Goal: Transaction & Acquisition: Purchase product/service

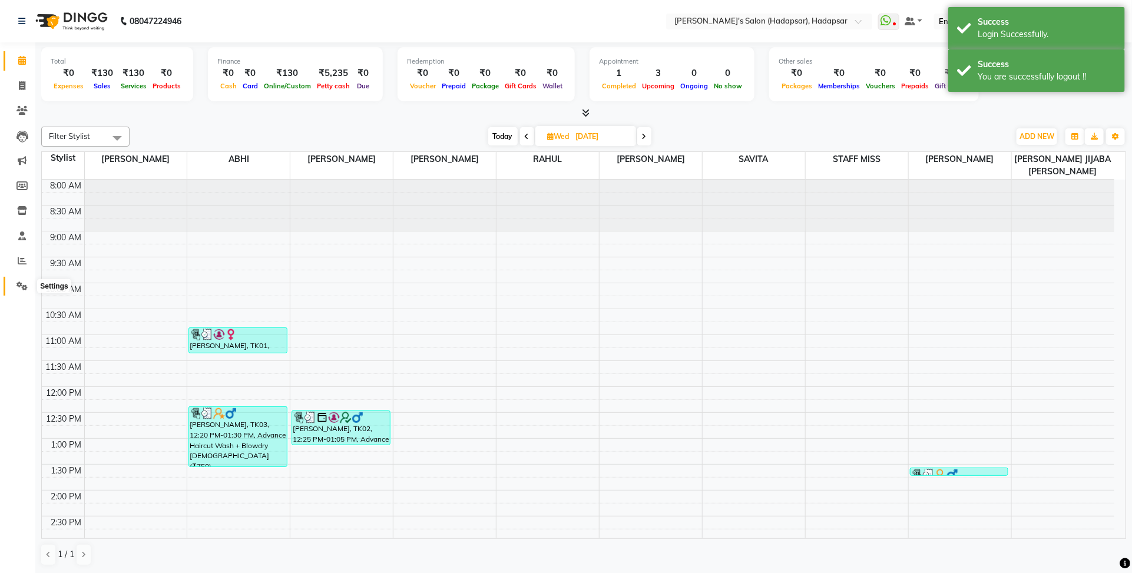
click at [21, 285] on icon at bounding box center [21, 286] width 11 height 9
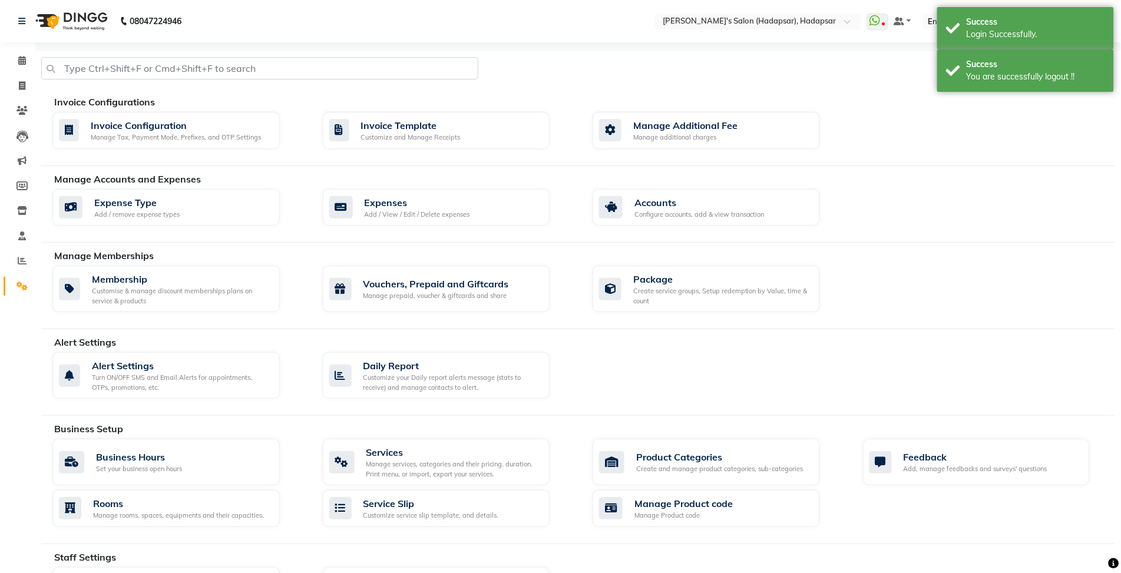
scroll to position [255, 0]
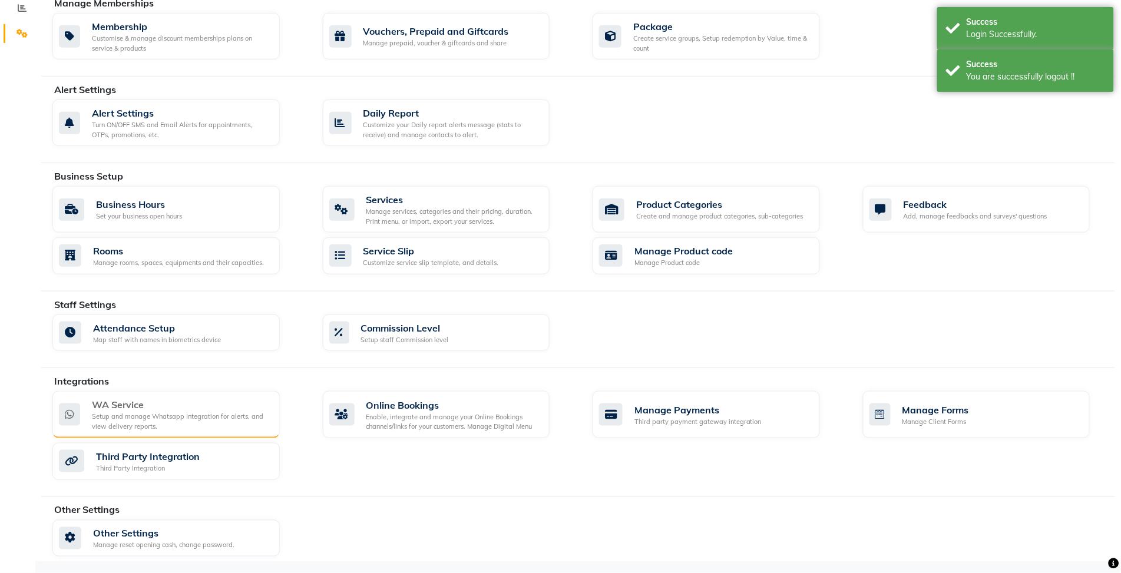
click at [184, 412] on div "Setup and manage Whatsapp Integration for alerts, and view delivery reports." at bounding box center [181, 421] width 178 height 19
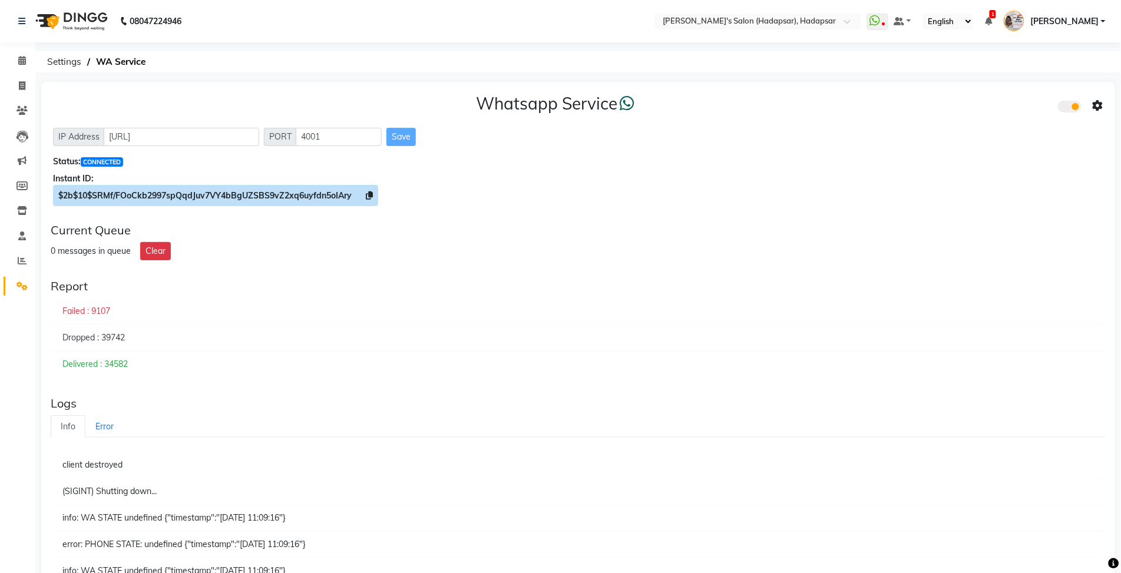
click at [373, 191] on icon at bounding box center [369, 195] width 7 height 8
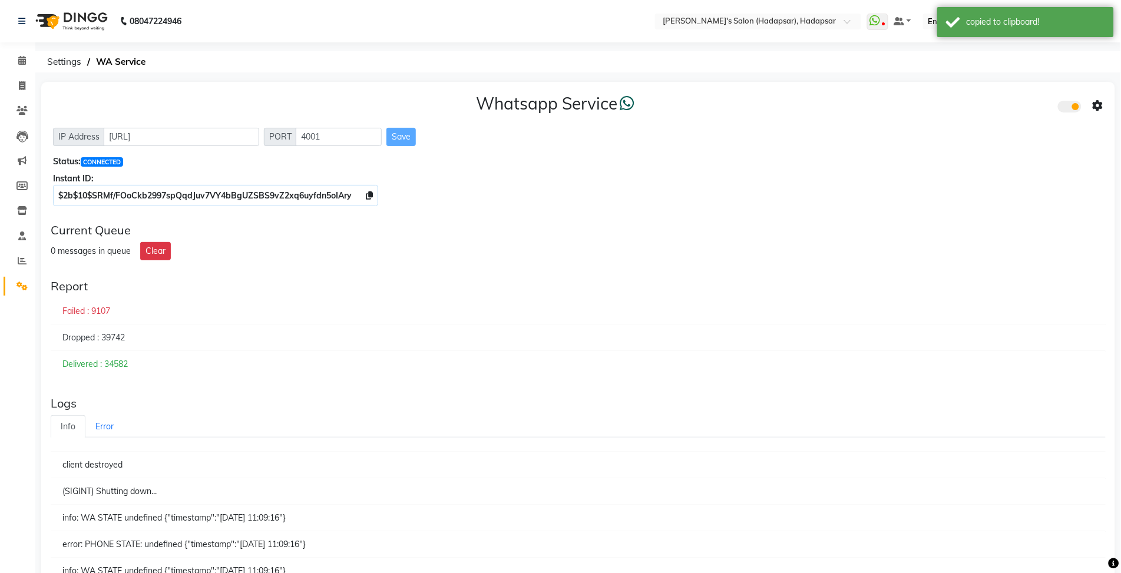
click at [1097, 104] on icon at bounding box center [1098, 106] width 11 height 11
click at [968, 92] on div "Whatsapp Settings" at bounding box center [1013, 94] width 135 height 15
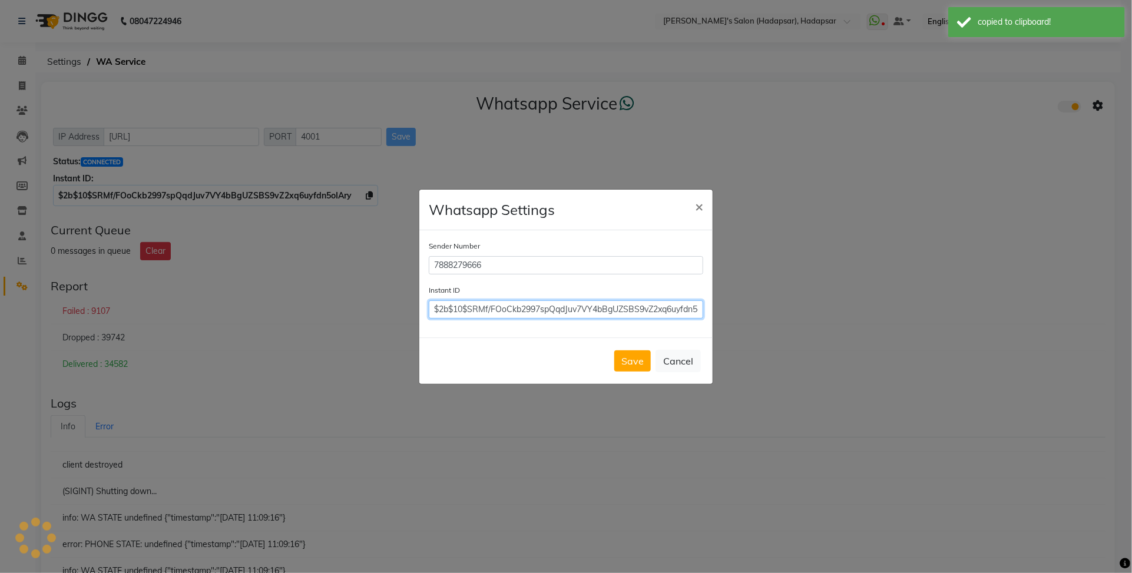
click at [518, 302] on input "$2b$10$SRMf/FOoCkb2997spQqdJuv7VY4bBgUZSBS9vZ2xq6uyfdn5oIAry" at bounding box center [566, 309] width 275 height 18
paste input "$2b$10$SRMf/FOoCkb2997spQqdJuv7VY4bBgUZSBS9vZ2xq6uyfdn5oIAry"
type input "$2b$10$SRMf/FOoCkb2997spQqdJuv7VY4bBgUZSBS9vZ2xq6uyfdn5oIAry"
click at [625, 361] on button "Save" at bounding box center [632, 361] width 37 height 21
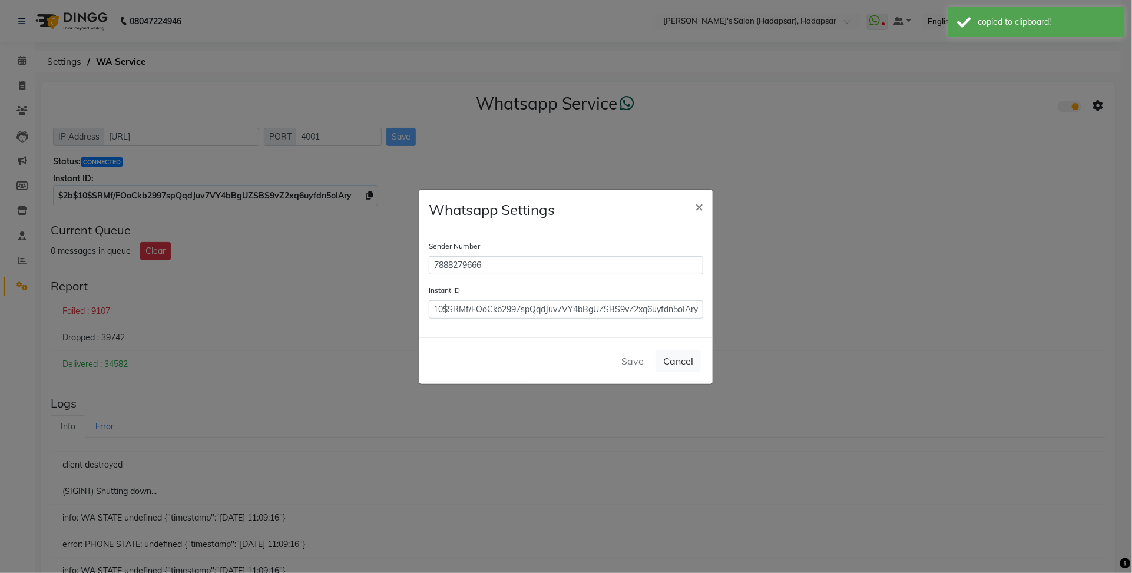
scroll to position [0, 0]
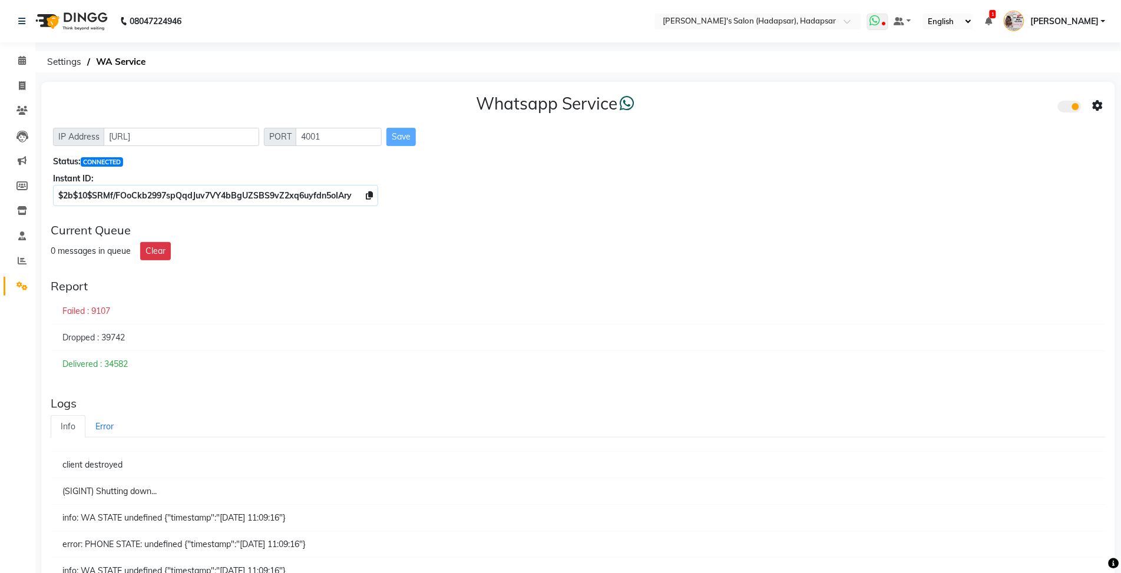
click at [881, 19] on icon at bounding box center [875, 21] width 11 height 12
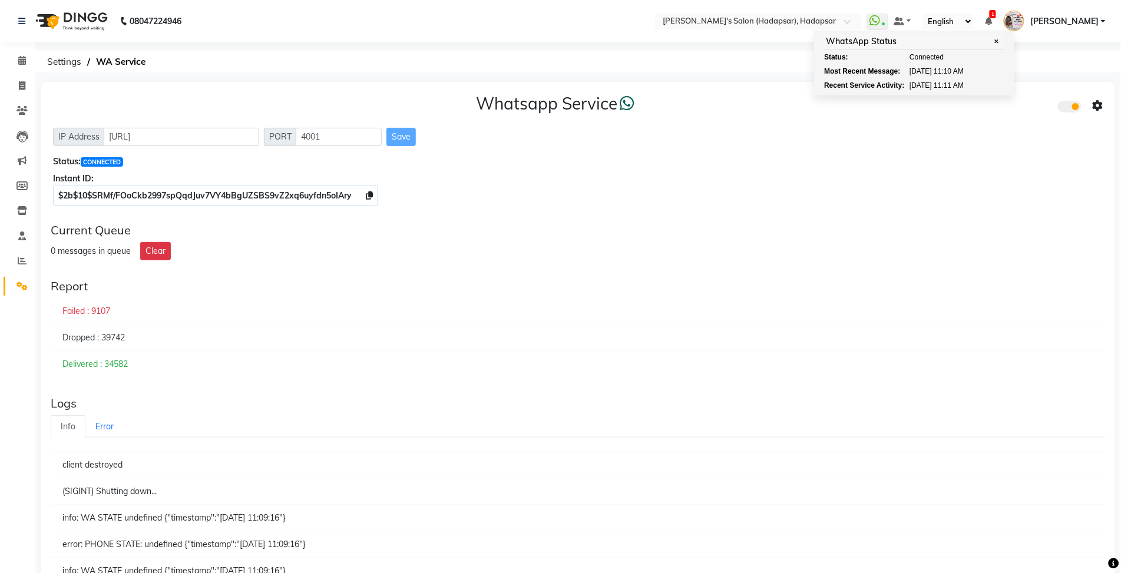
click at [649, 270] on div "Whatsapp Service IP Address http://localhost PORT 4001 Save Status: CONNECTED I…" at bounding box center [578, 404] width 1074 height 644
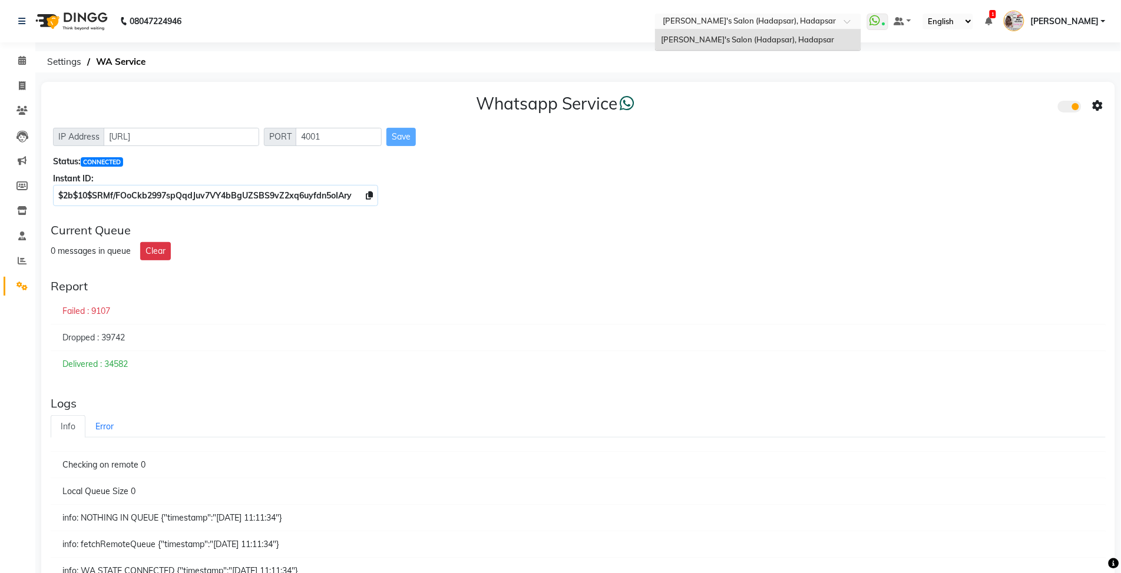
click at [832, 22] on input "text" at bounding box center [746, 22] width 171 height 12
click at [790, 220] on div "Current Queue 0 messages in queue Clear" at bounding box center [578, 242] width 1065 height 47
click at [861, 19] on div at bounding box center [758, 22] width 206 height 12
click at [918, 72] on ol "Settings WA Service" at bounding box center [576, 61] width 1070 height 21
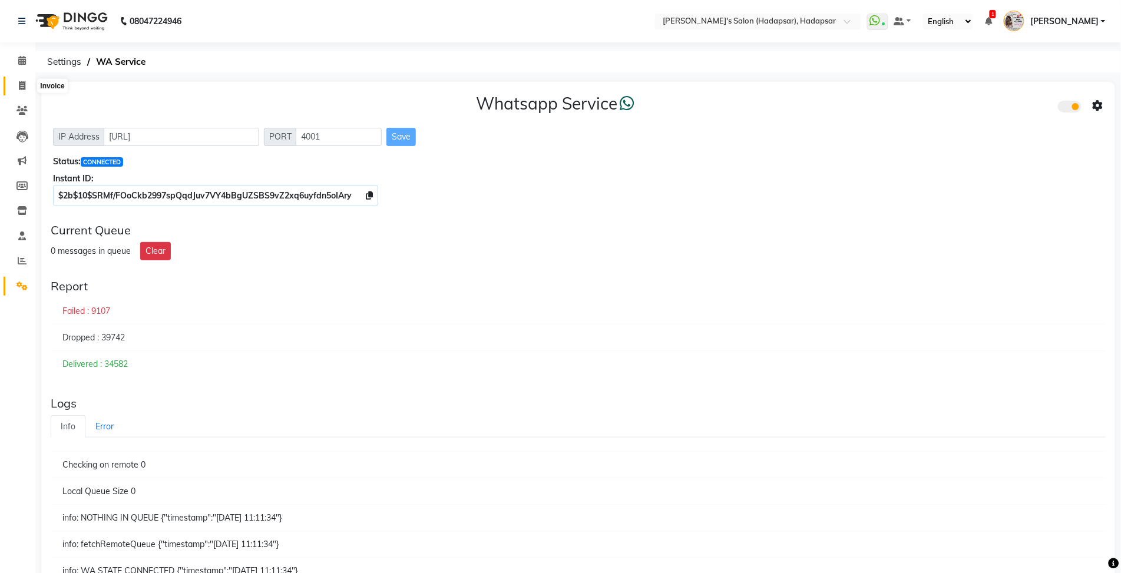
click at [19, 84] on icon at bounding box center [22, 85] width 6 height 9
select select "service"
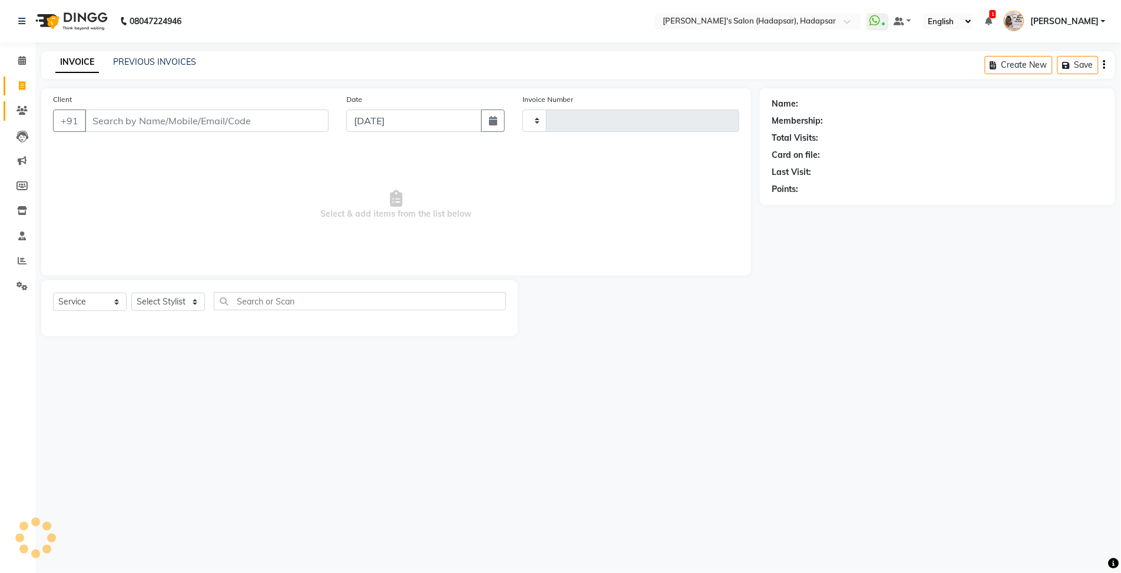
type input "1513"
select select "108"
select select "9451"
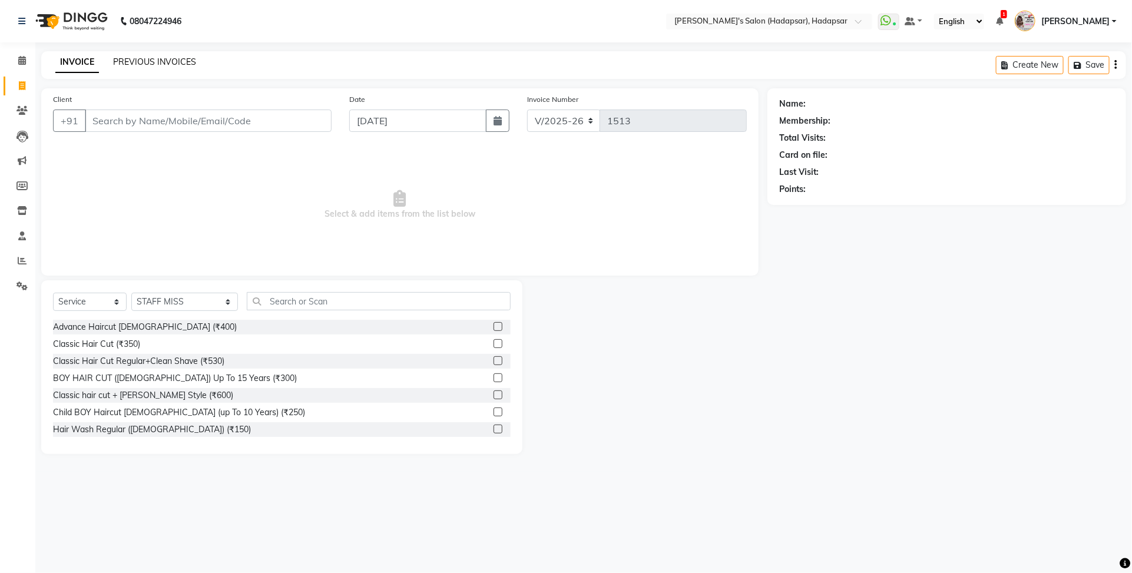
click at [154, 60] on link "PREVIOUS INVOICES" at bounding box center [154, 62] width 83 height 11
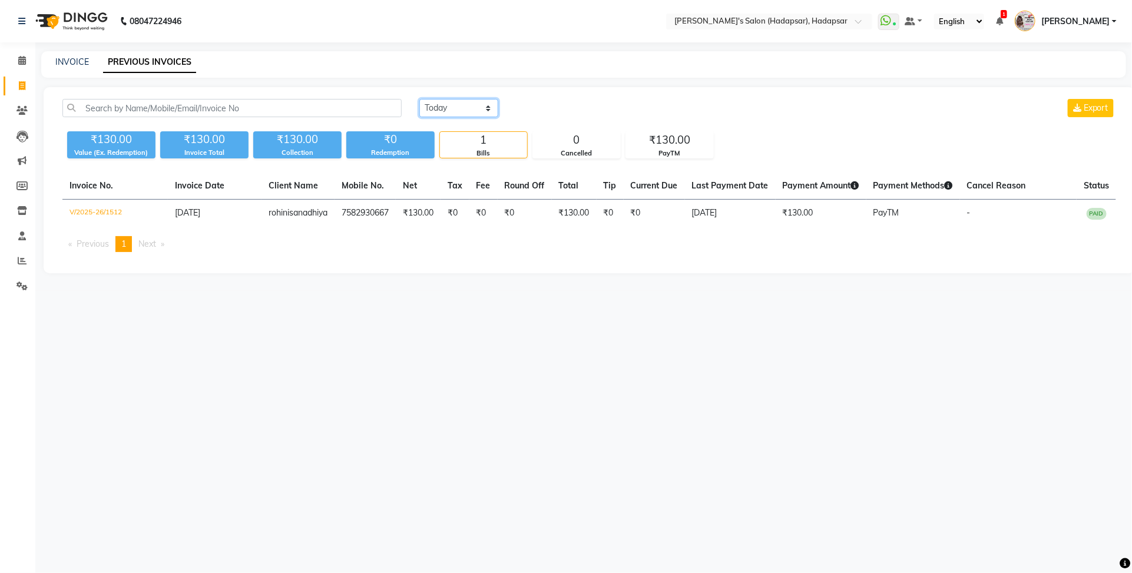
click at [464, 111] on select "Today Yesterday Custom Range" at bounding box center [458, 108] width 79 height 18
click at [419, 99] on select "Today Yesterday Custom Range" at bounding box center [458, 108] width 79 height 18
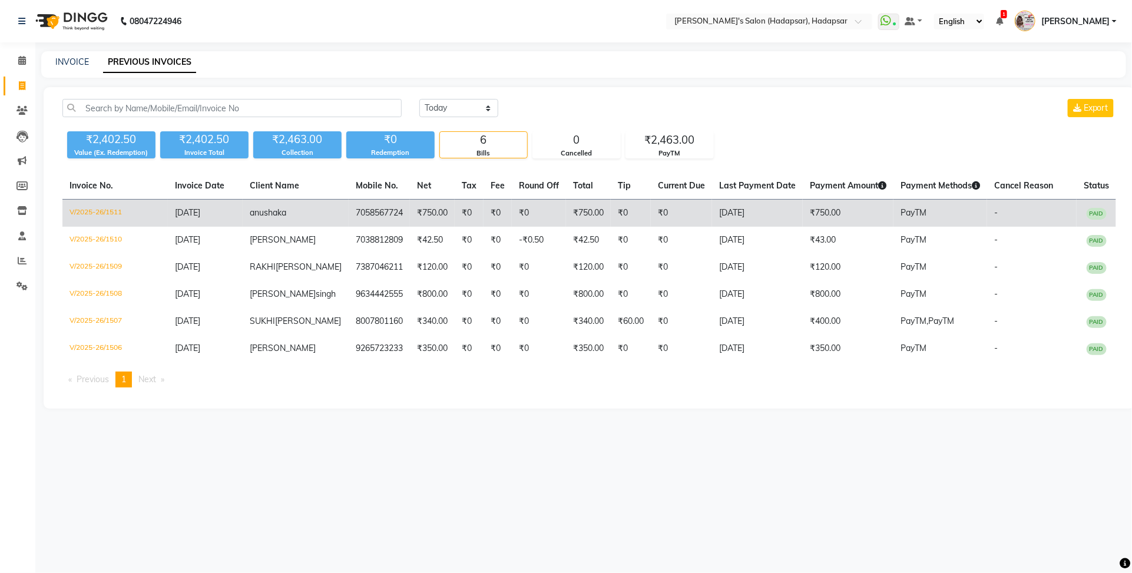
click at [535, 204] on td "₹0" at bounding box center [539, 214] width 54 height 28
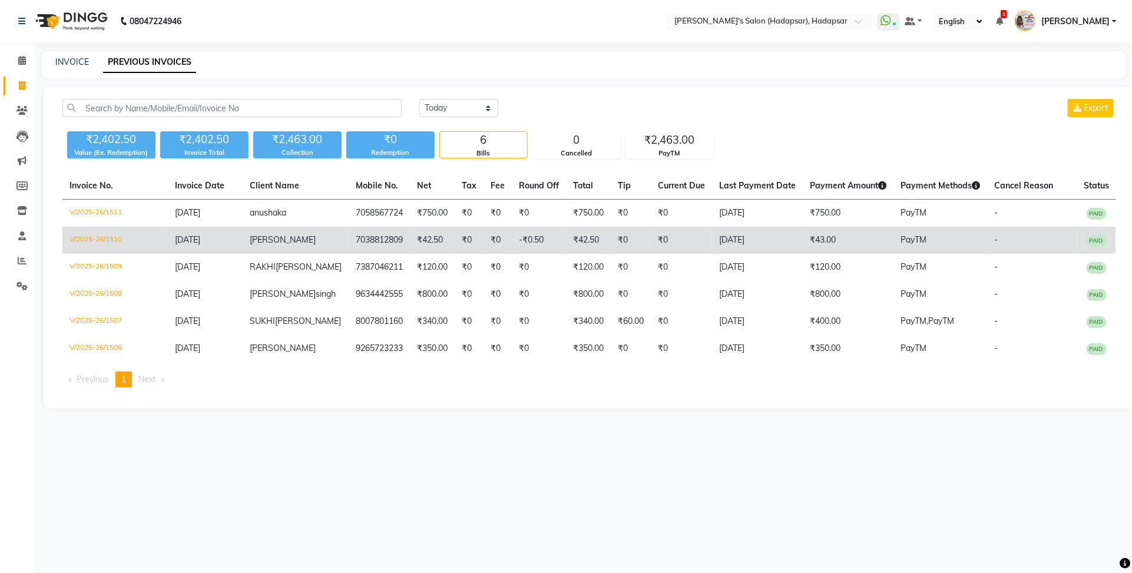
click at [611, 240] on td "₹0" at bounding box center [631, 240] width 40 height 27
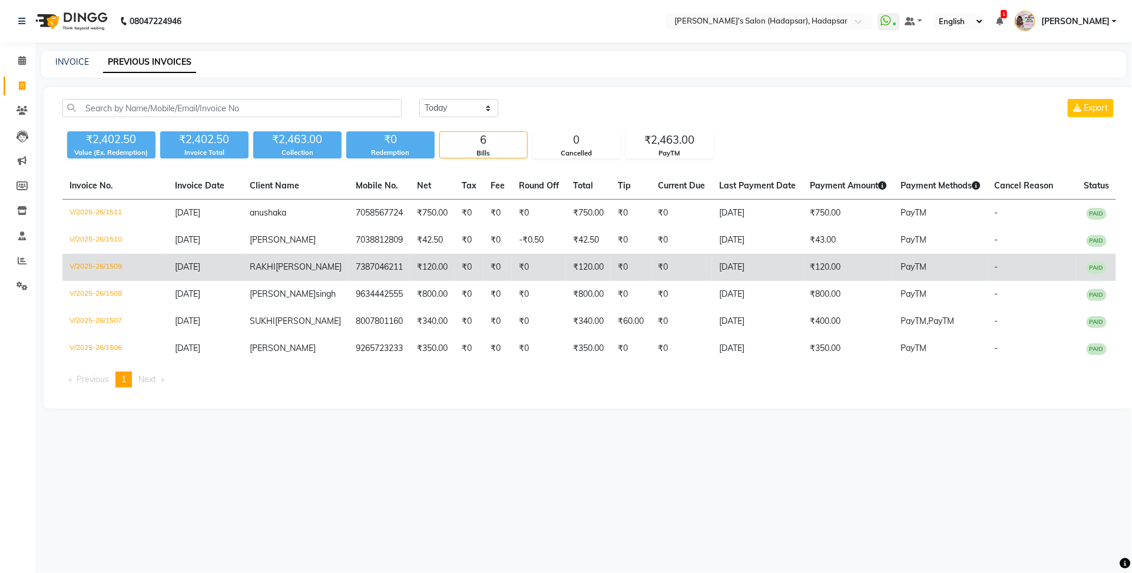
click at [735, 277] on td "[DATE]" at bounding box center [757, 267] width 91 height 27
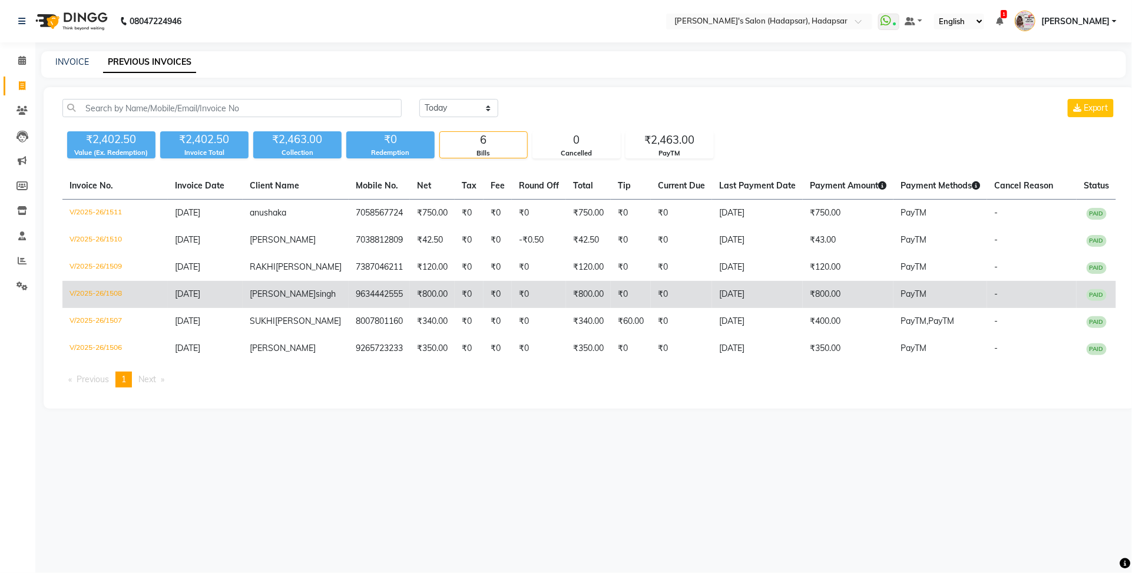
click at [654, 308] on td "₹0" at bounding box center [681, 294] width 61 height 27
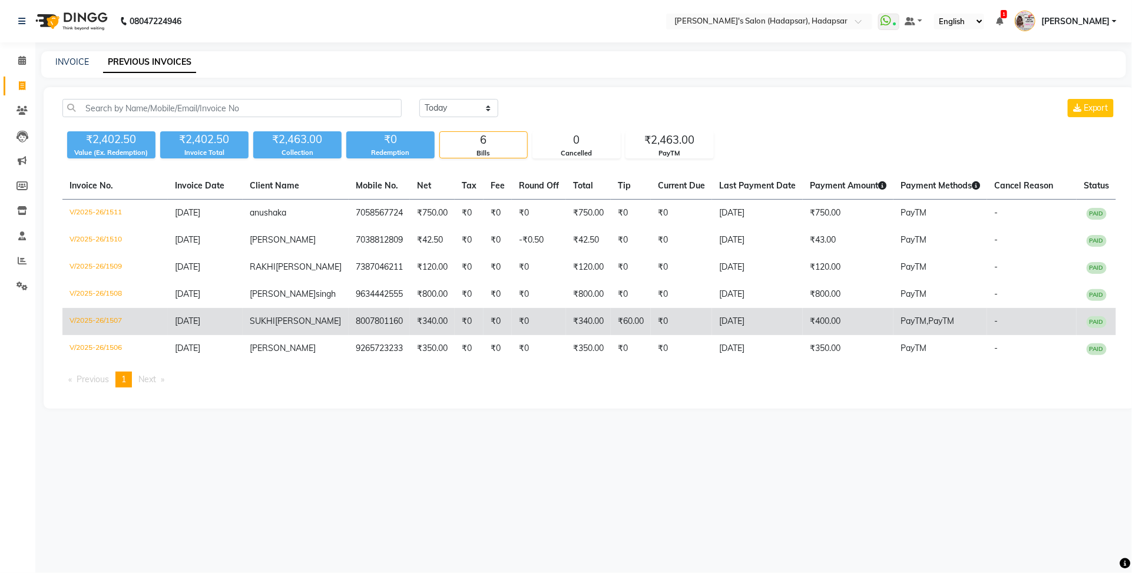
click at [803, 335] on td "₹400.00" at bounding box center [848, 321] width 91 height 27
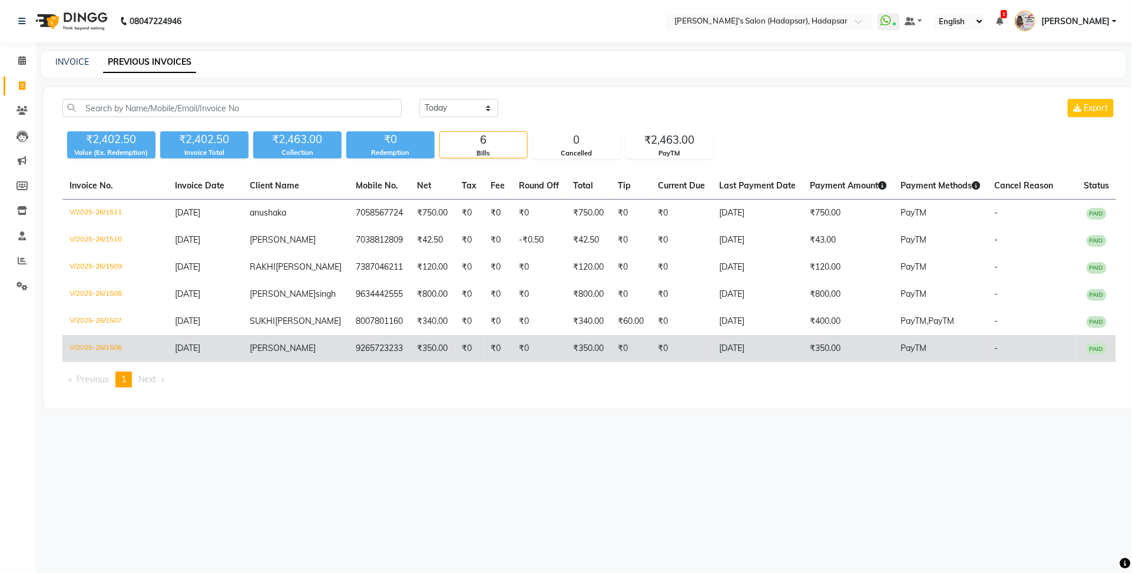
click at [803, 362] on td "₹350.00" at bounding box center [848, 348] width 91 height 27
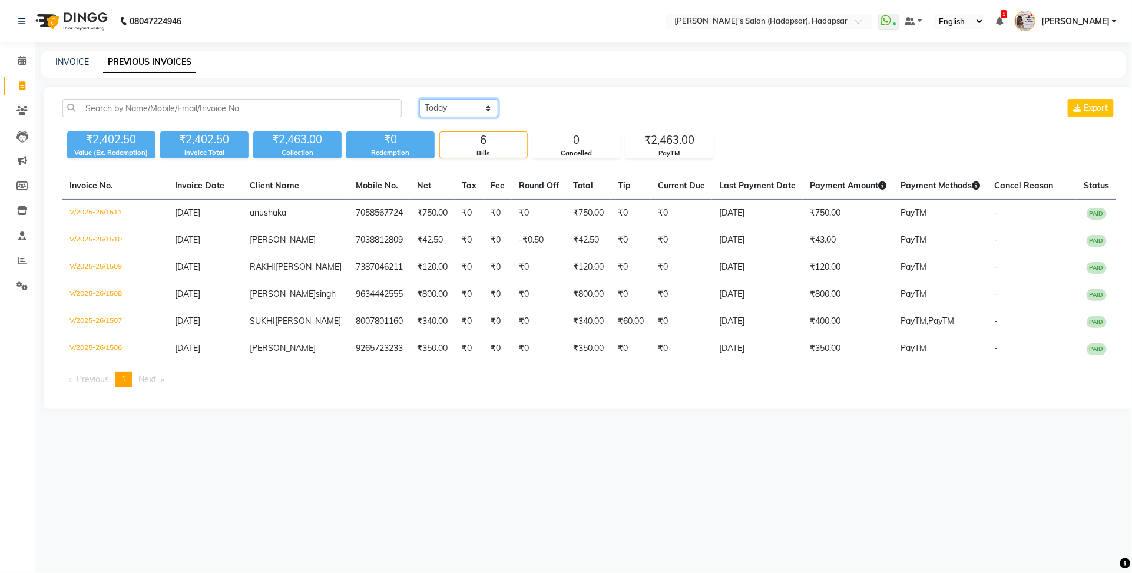
drag, startPoint x: 449, startPoint y: 104, endPoint x: 455, endPoint y: 116, distance: 12.9
click at [449, 104] on select "Today Yesterday Custom Range" at bounding box center [458, 108] width 79 height 18
select select "range"
click at [419, 99] on select "Today Yesterday Custom Range" at bounding box center [458, 108] width 79 height 18
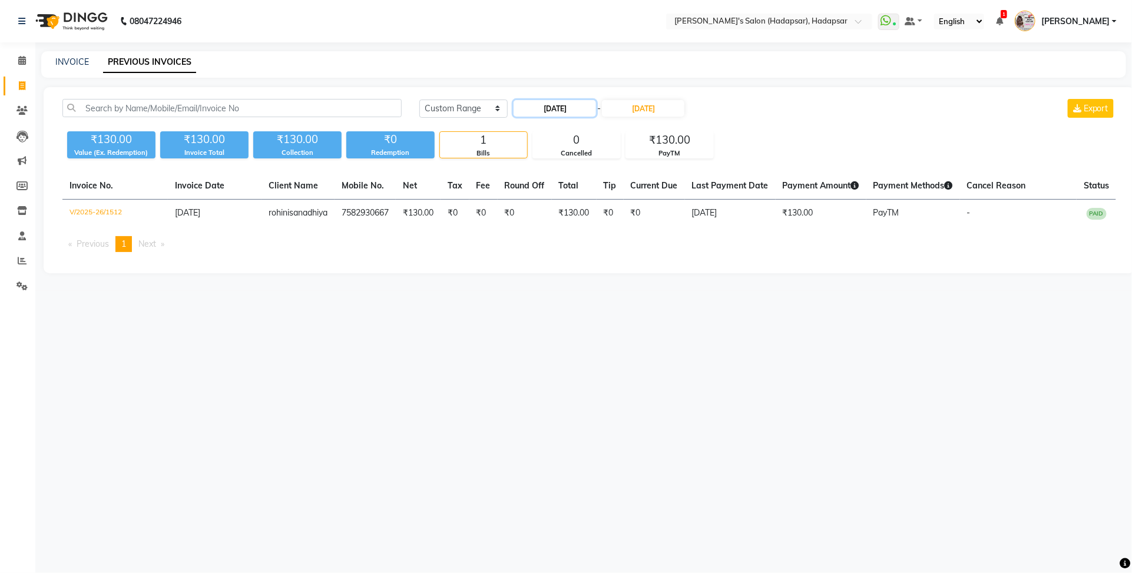
click at [551, 111] on input "[DATE]" at bounding box center [555, 108] width 82 height 16
select select "9"
select select "2025"
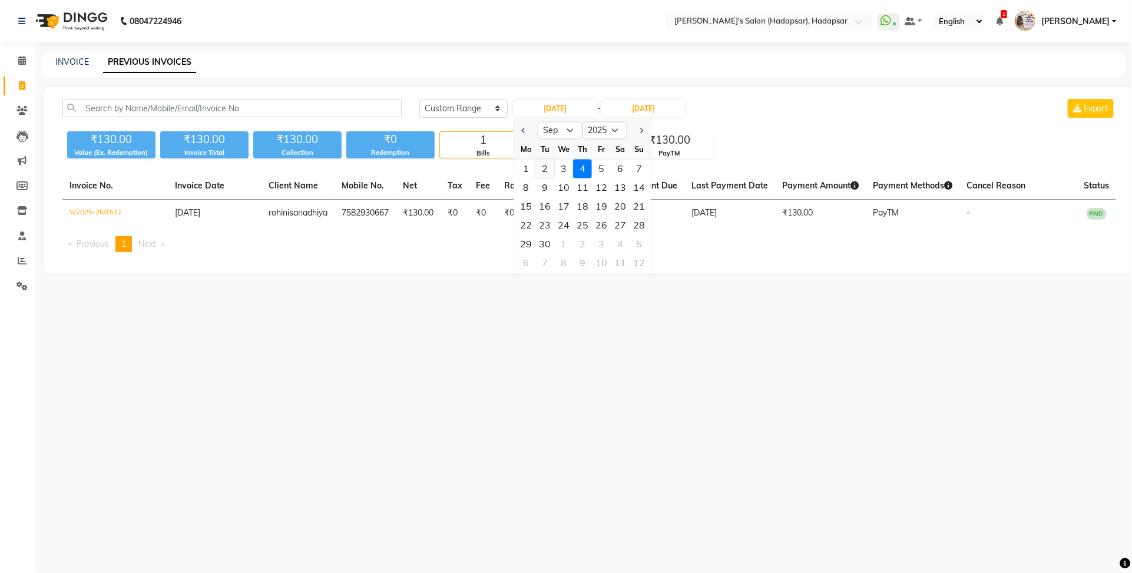
click at [547, 169] on div "2" at bounding box center [544, 169] width 19 height 19
type input "02-09-2025"
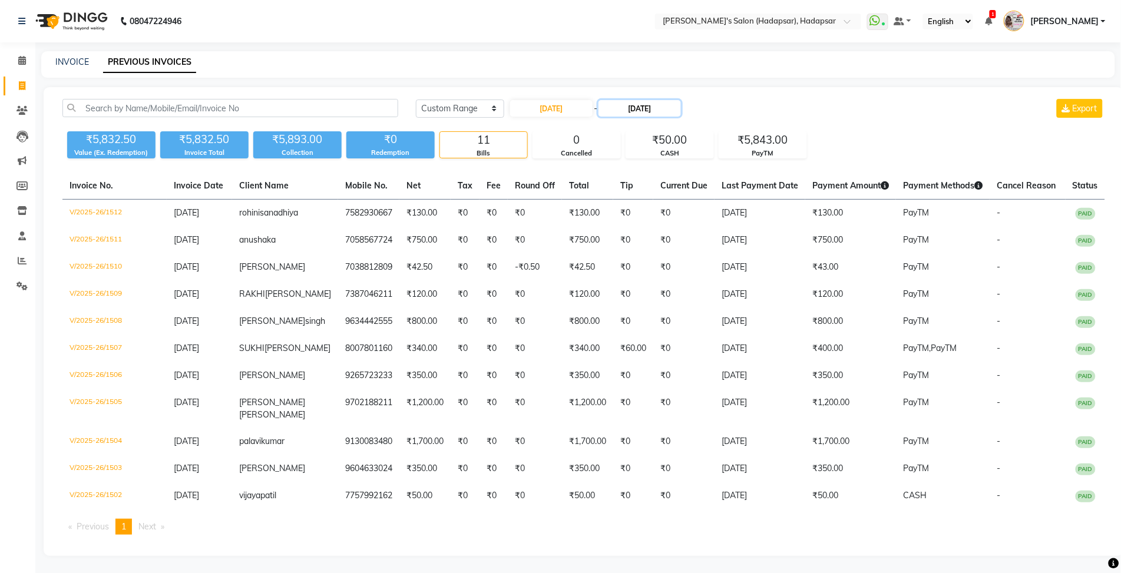
click at [627, 107] on input "[DATE]" at bounding box center [640, 108] width 82 height 16
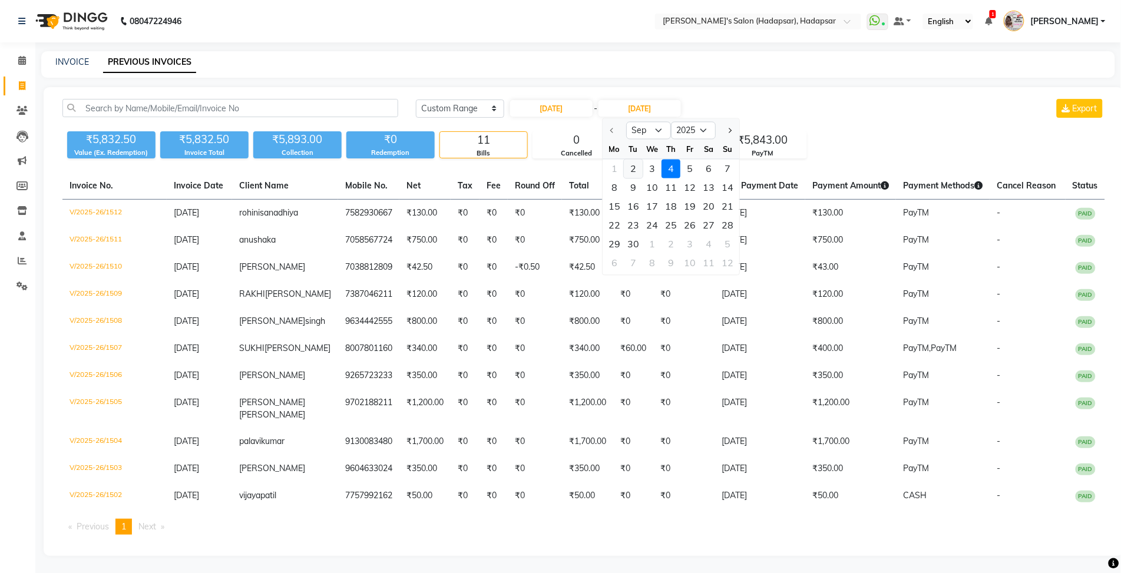
click at [632, 168] on div "2" at bounding box center [633, 169] width 19 height 19
type input "02-09-2025"
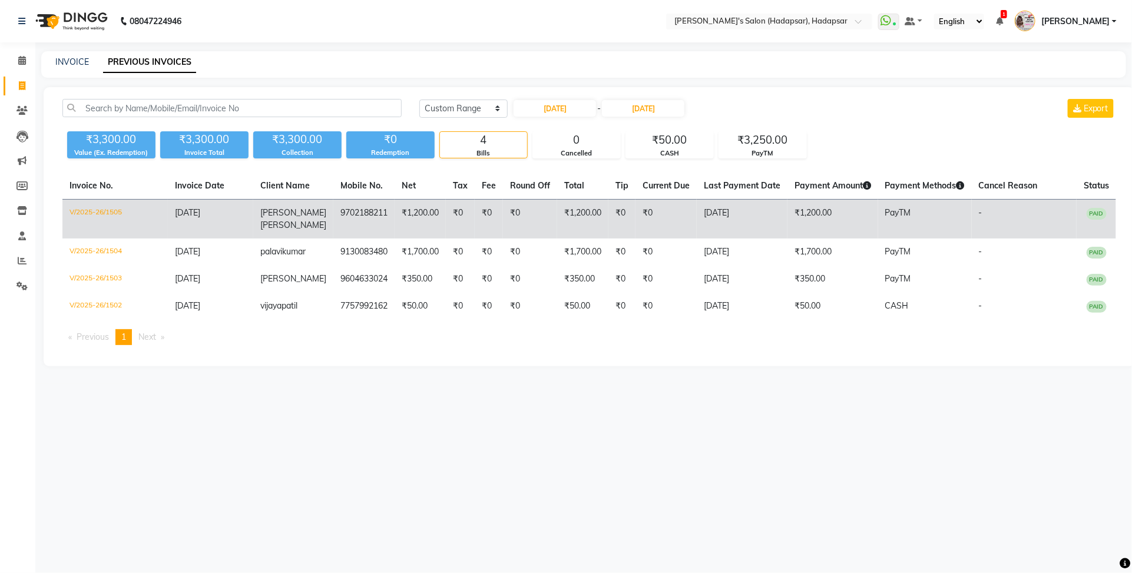
click at [666, 228] on td "₹0" at bounding box center [666, 219] width 61 height 39
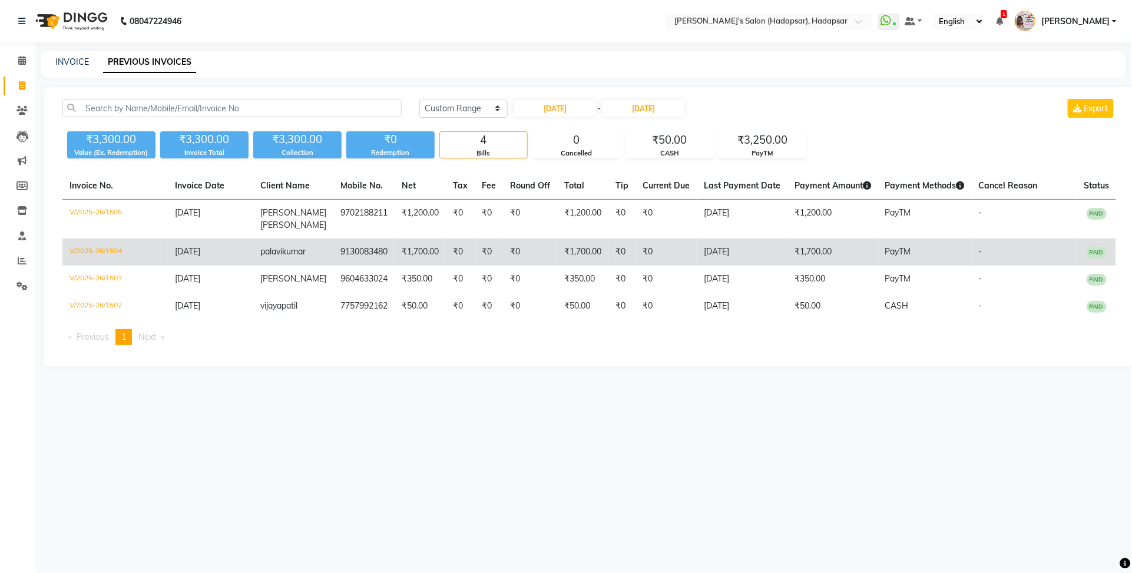
click at [659, 259] on td "₹0" at bounding box center [666, 252] width 61 height 27
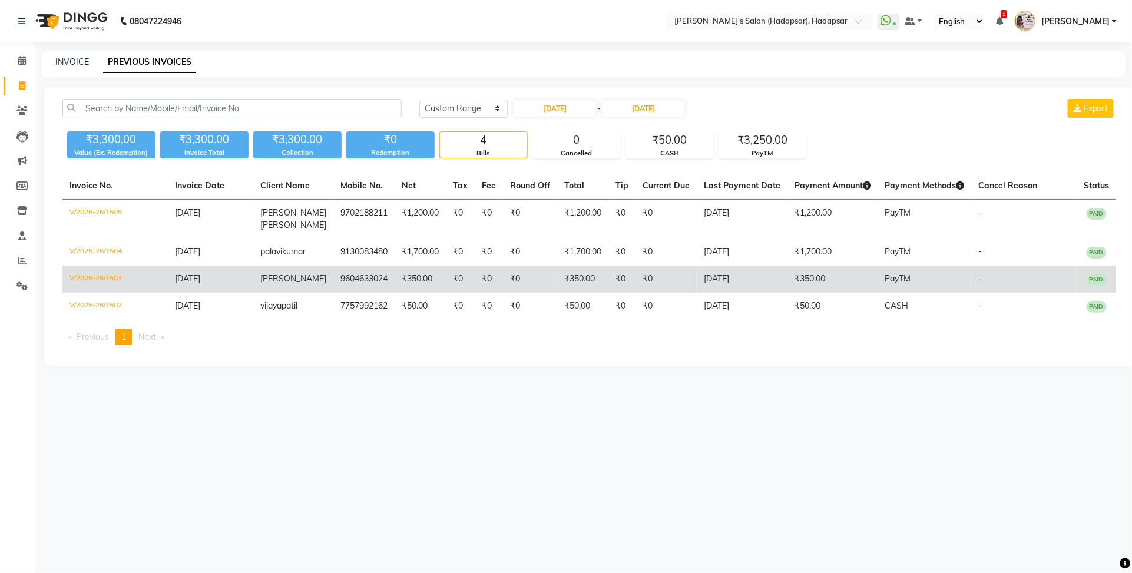
click at [808, 293] on td "₹350.00" at bounding box center [833, 279] width 91 height 27
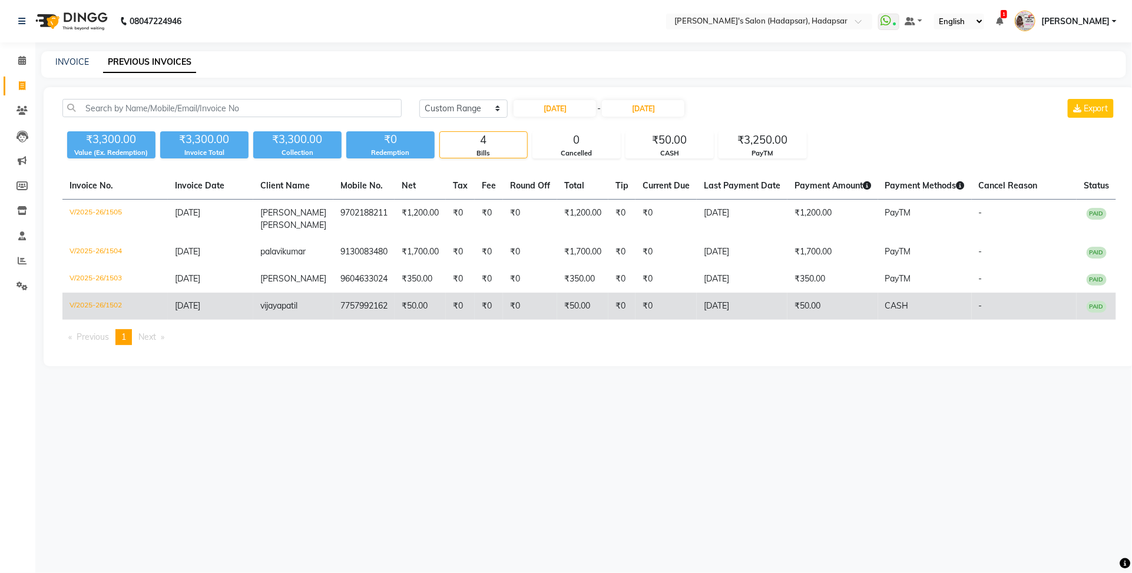
click at [814, 320] on td "₹50.00" at bounding box center [833, 306] width 91 height 27
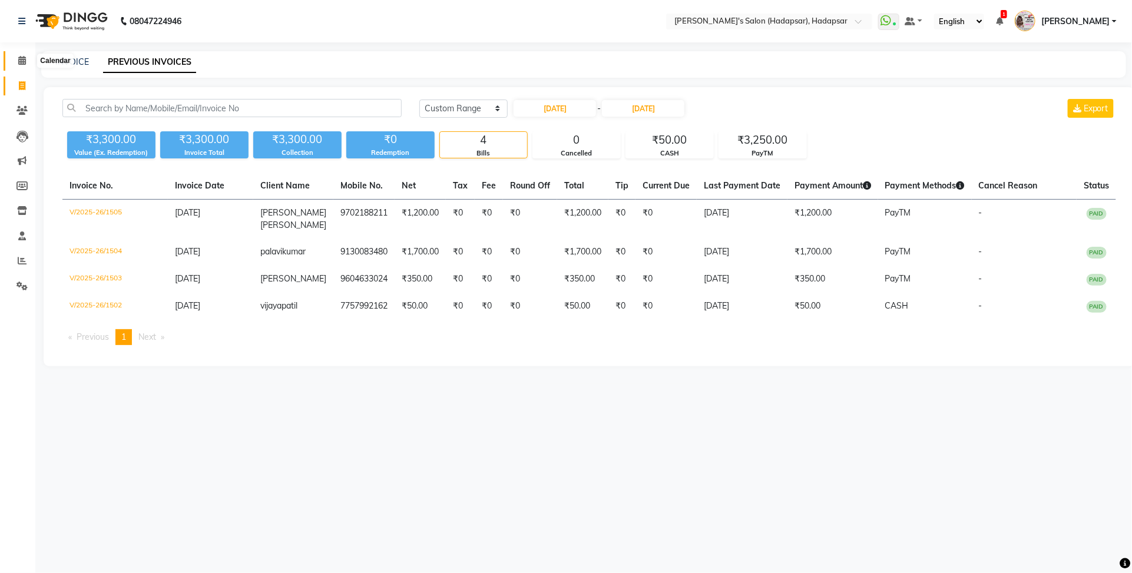
click at [16, 64] on span at bounding box center [22, 61] width 21 height 14
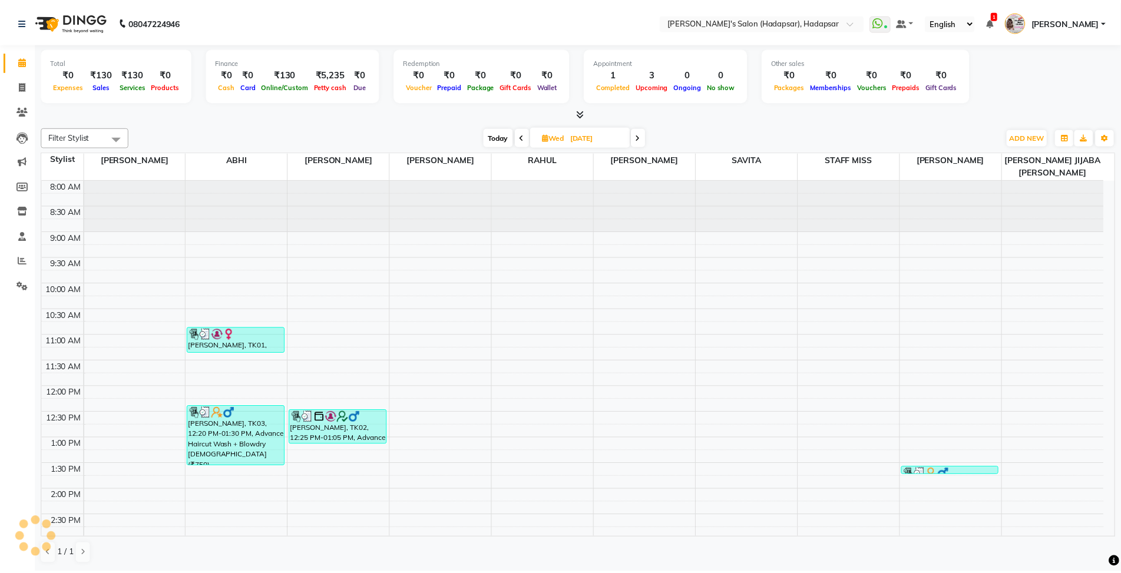
scroll to position [157, 0]
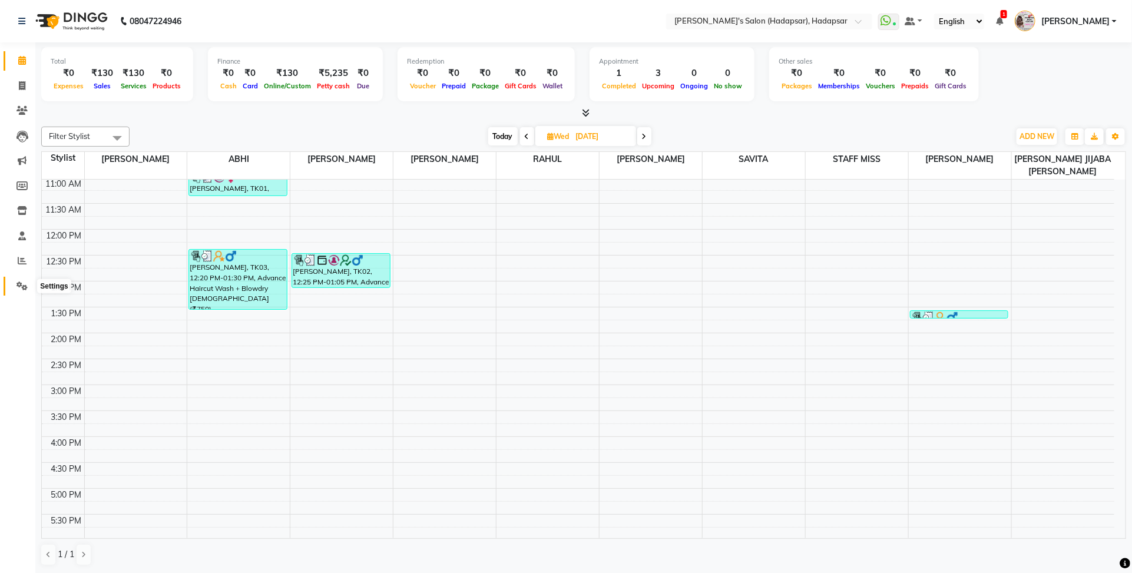
click at [25, 285] on icon at bounding box center [21, 286] width 11 height 9
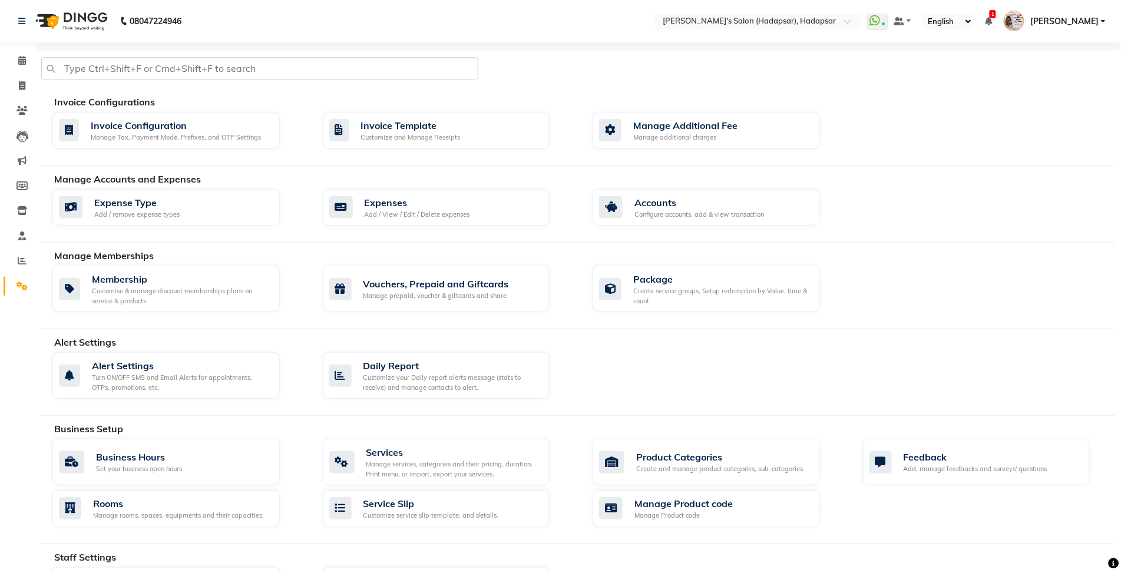
scroll to position [255, 0]
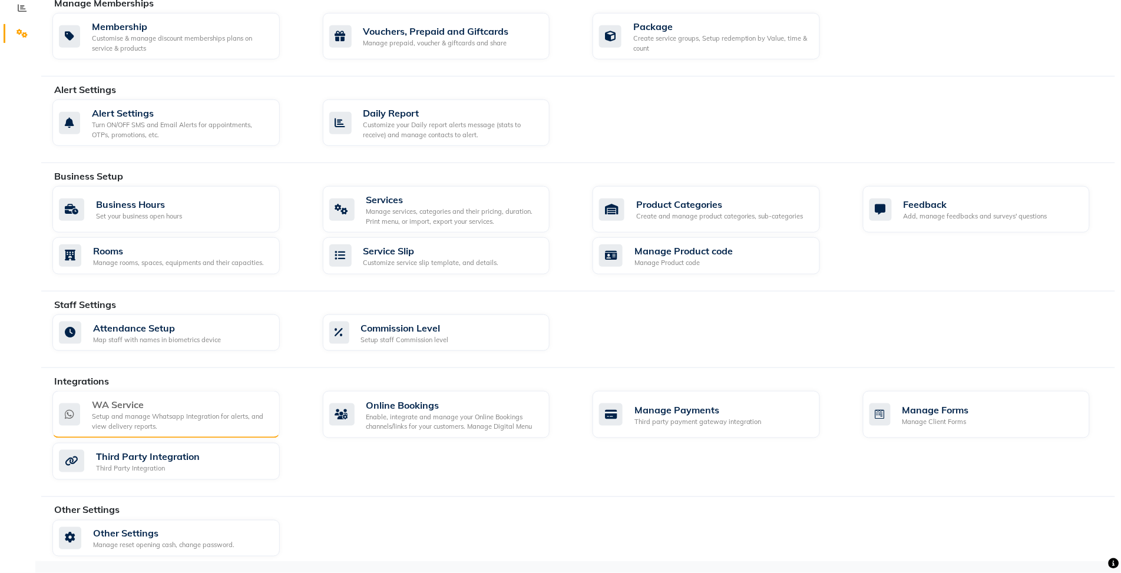
click at [168, 412] on div "Setup and manage Whatsapp Integration for alerts, and view delivery reports." at bounding box center [181, 421] width 178 height 19
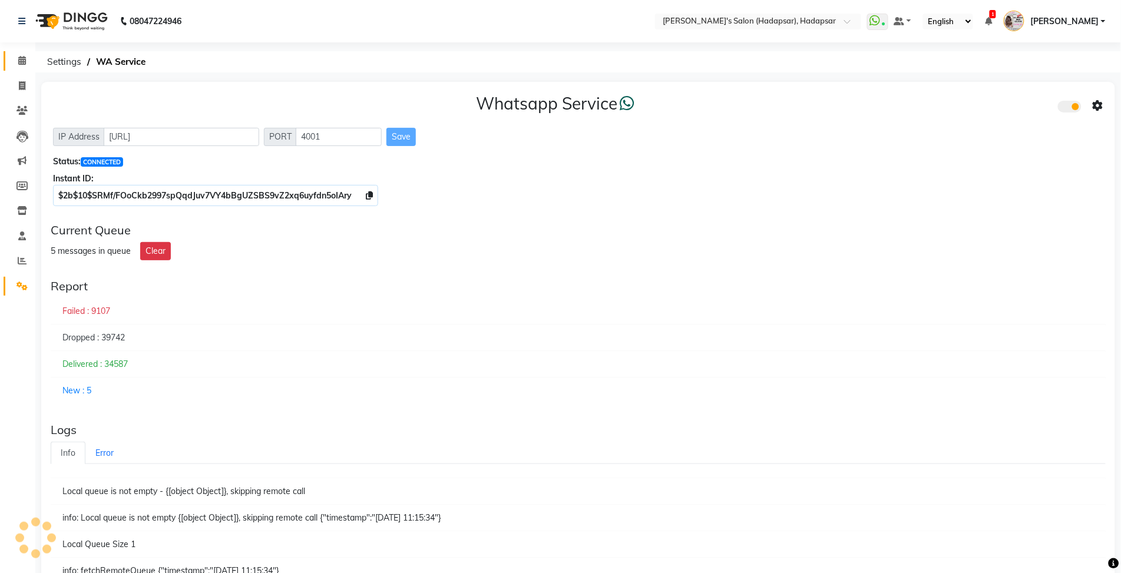
click at [24, 68] on link "Calendar" at bounding box center [18, 60] width 28 height 19
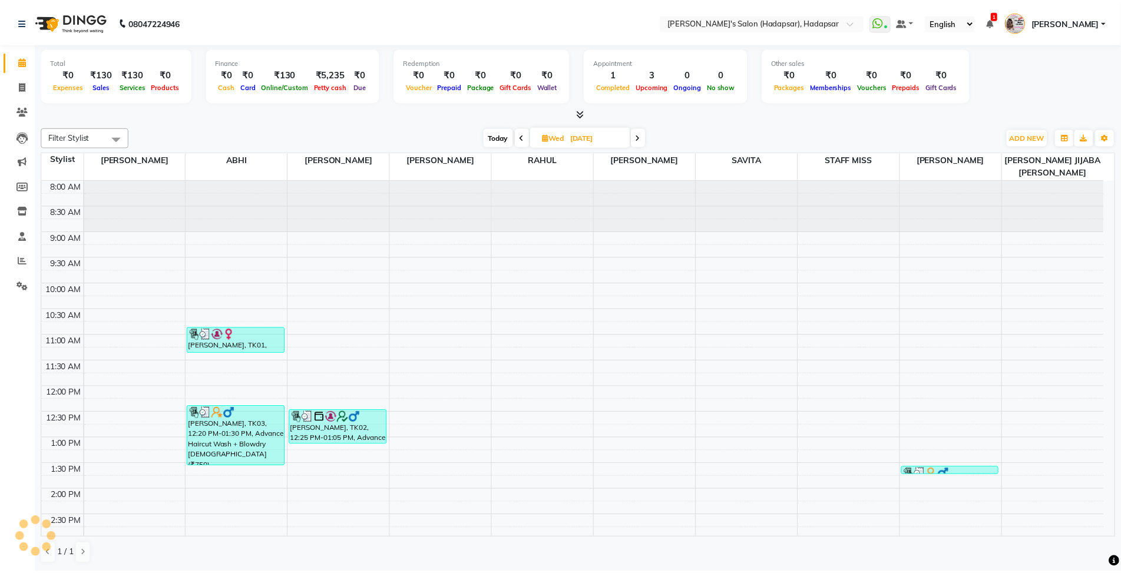
scroll to position [157, 0]
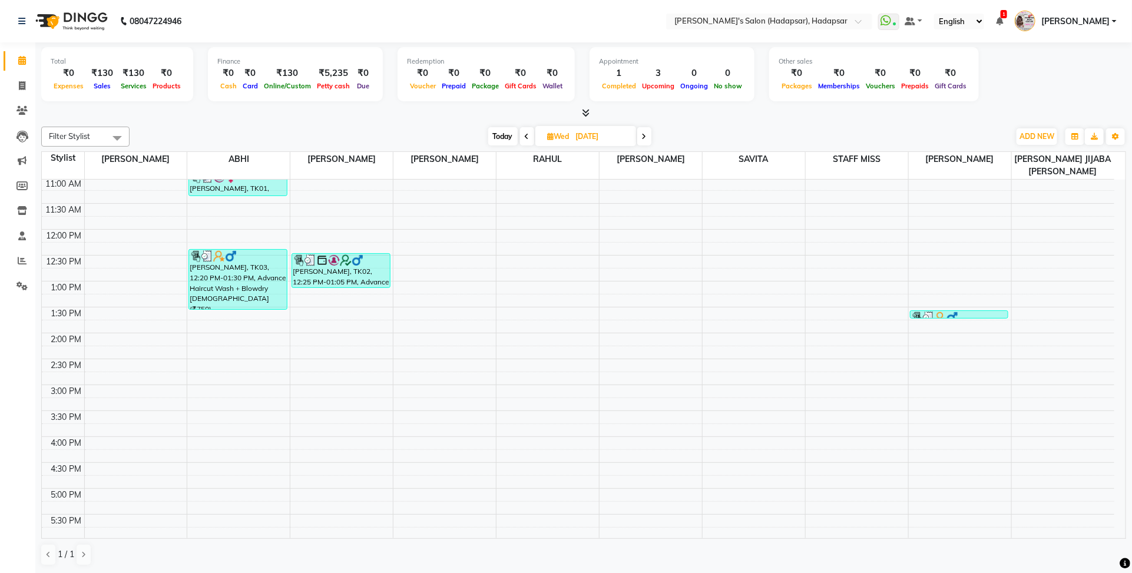
click at [585, 110] on icon at bounding box center [587, 112] width 8 height 9
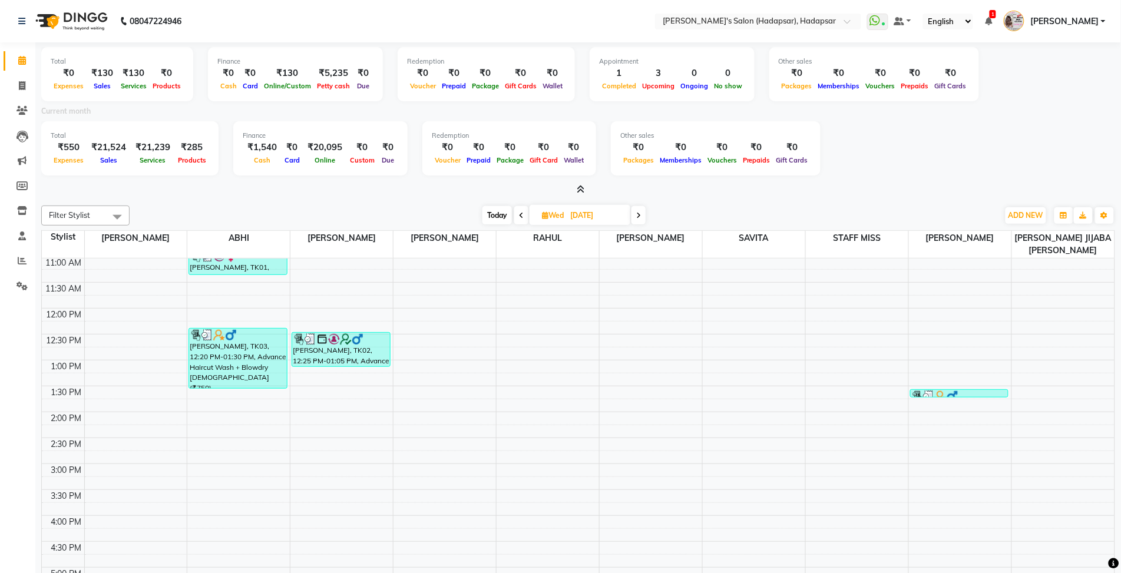
click at [920, 128] on div "Total ₹550 Expenses ₹21,524 Sales ₹21,239 Services ₹285 Products Finance ₹1,540…" at bounding box center [578, 150] width 1074 height 58
click at [1077, 15] on span "[PERSON_NAME]" at bounding box center [1064, 21] width 68 height 12
click at [1016, 134] on div "Total ₹550 Expenses ₹21,524 Sales ₹21,239 Services ₹285 Products Finance ₹1,540…" at bounding box center [578, 150] width 1074 height 58
click at [997, 138] on div "Total ₹550 Expenses ₹21,524 Sales ₹21,239 Services ₹285 Products Finance ₹1,540…" at bounding box center [578, 150] width 1074 height 58
click at [12, 62] on span at bounding box center [22, 61] width 21 height 14
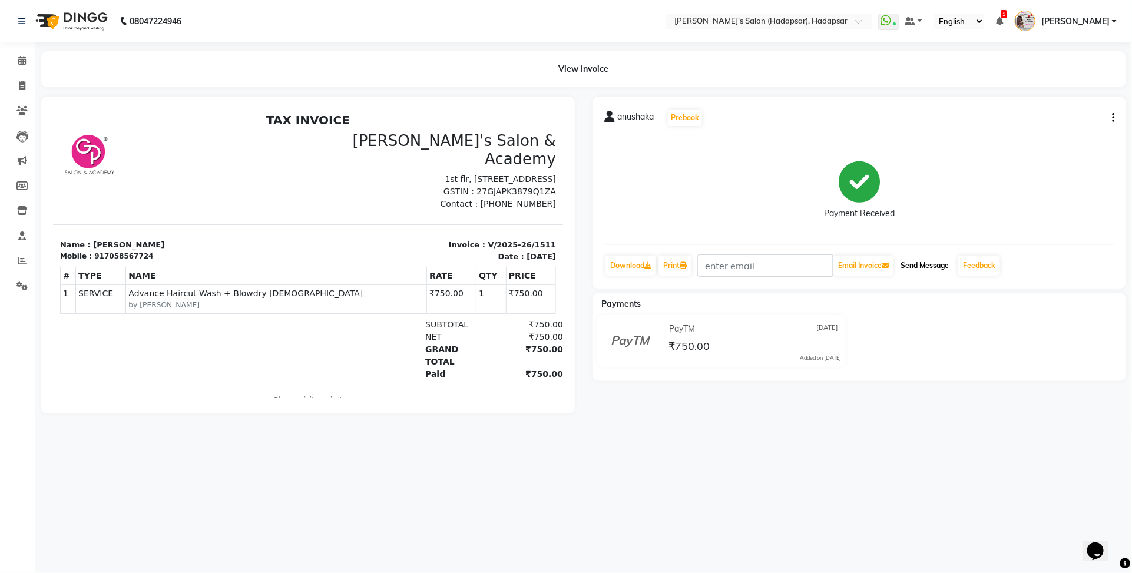
click at [933, 263] on button "Send Message" at bounding box center [925, 266] width 58 height 20
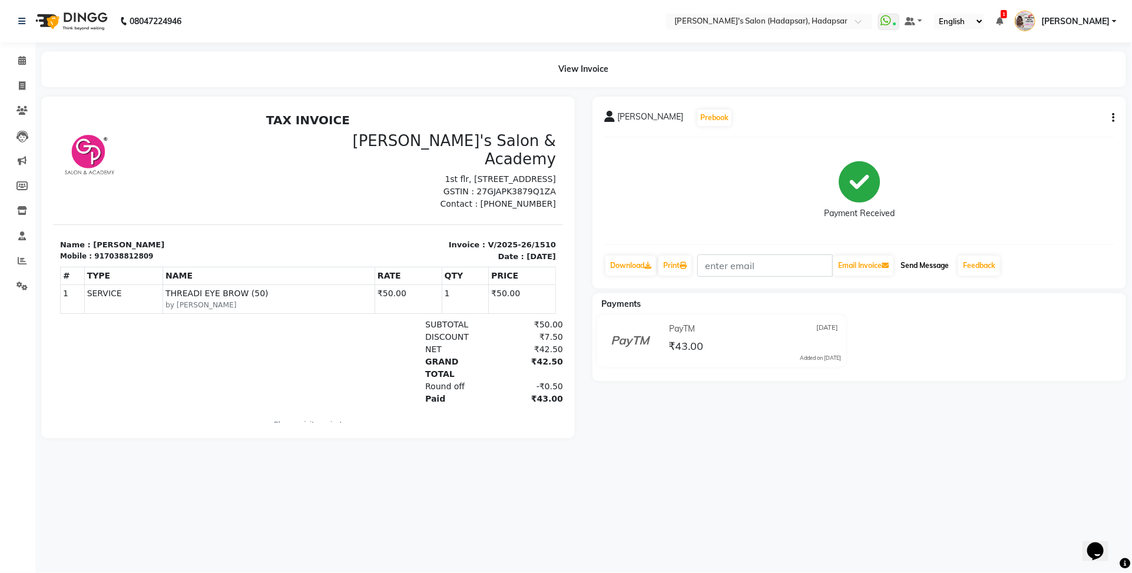
click at [928, 268] on button "Send Message" at bounding box center [925, 266] width 58 height 20
click at [933, 265] on button "Send Message" at bounding box center [925, 266] width 58 height 20
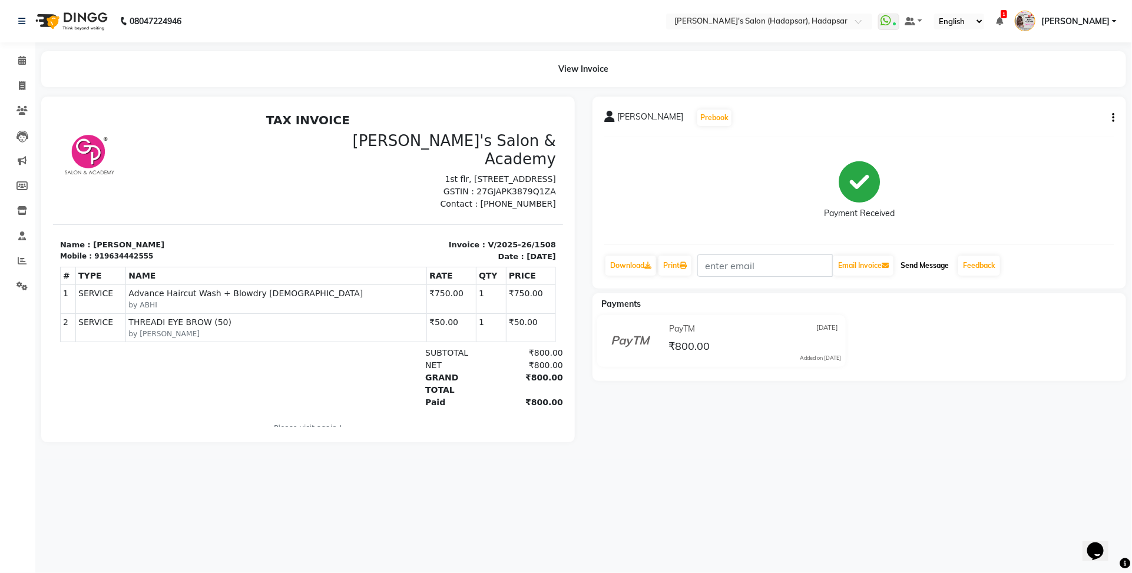
click at [929, 267] on button "Send Message" at bounding box center [925, 266] width 58 height 20
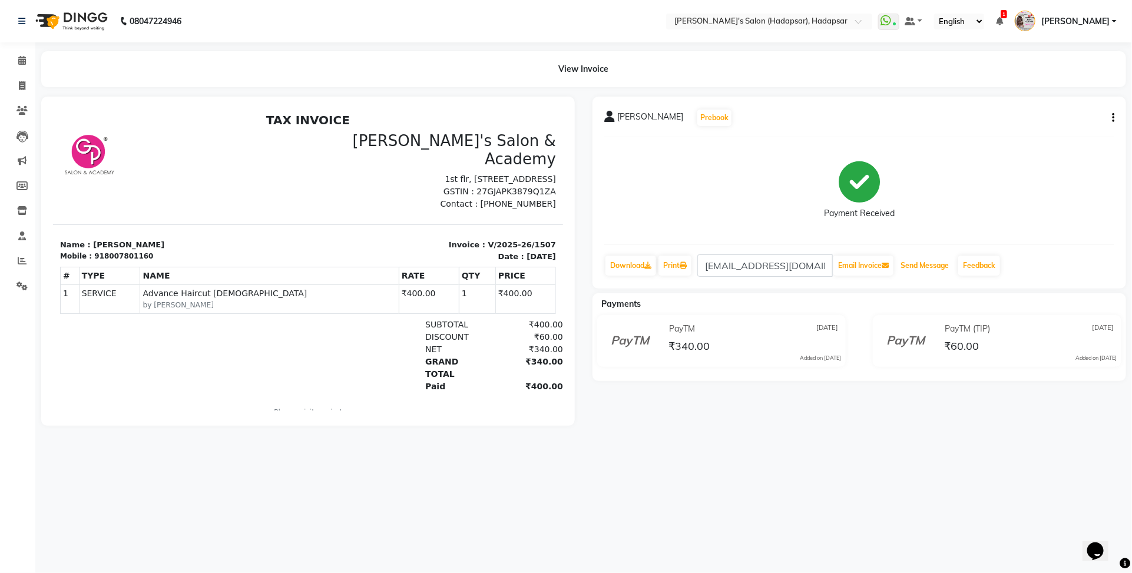
click at [928, 269] on button "Send Message" at bounding box center [925, 266] width 58 height 20
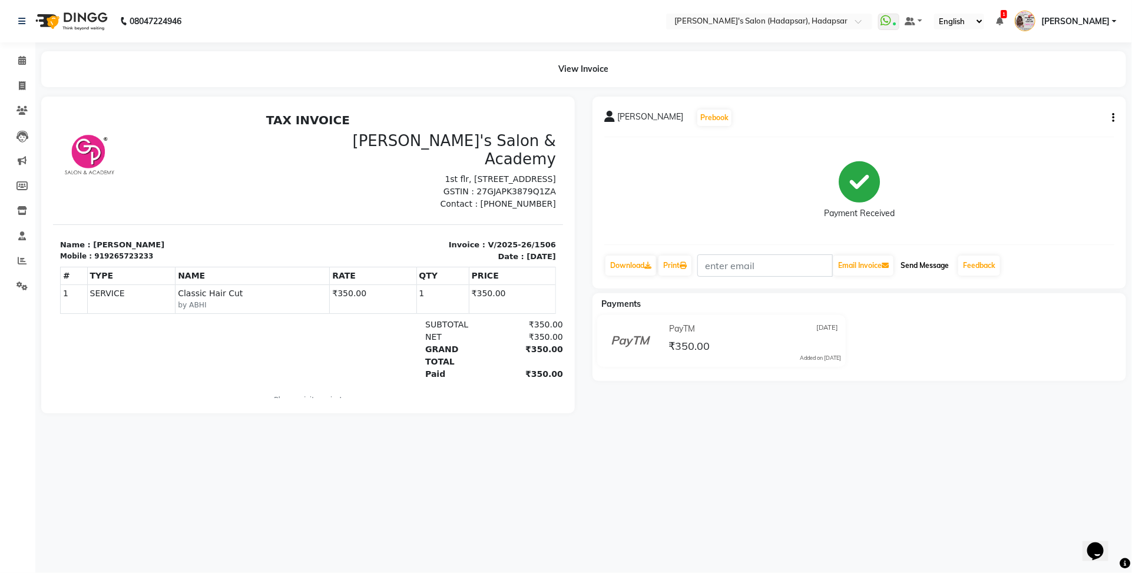
click at [941, 266] on button "Send Message" at bounding box center [925, 266] width 58 height 20
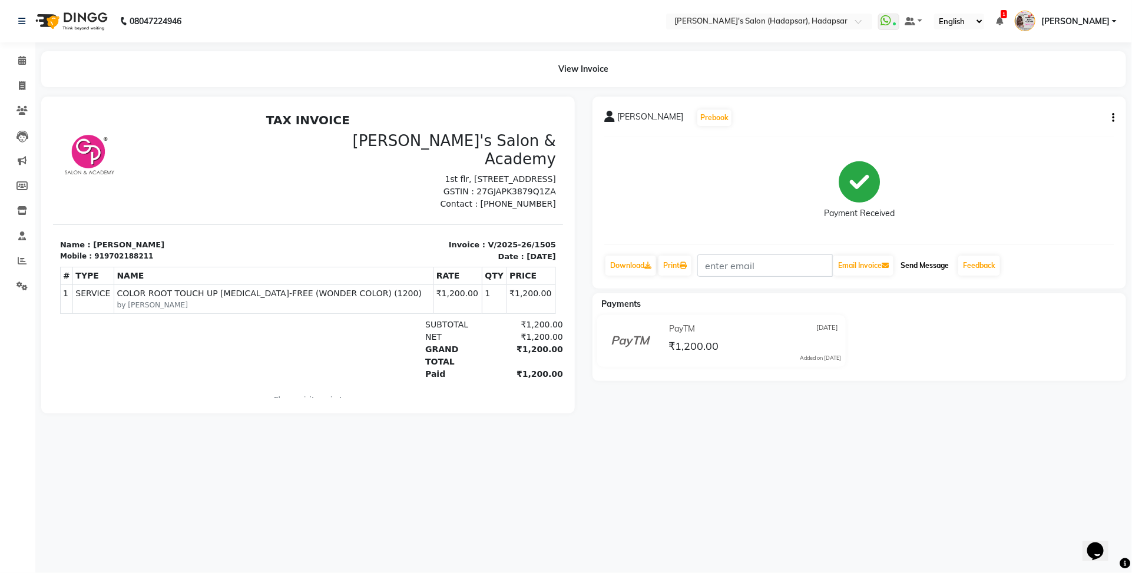
click at [914, 263] on button "Send Message" at bounding box center [925, 266] width 58 height 20
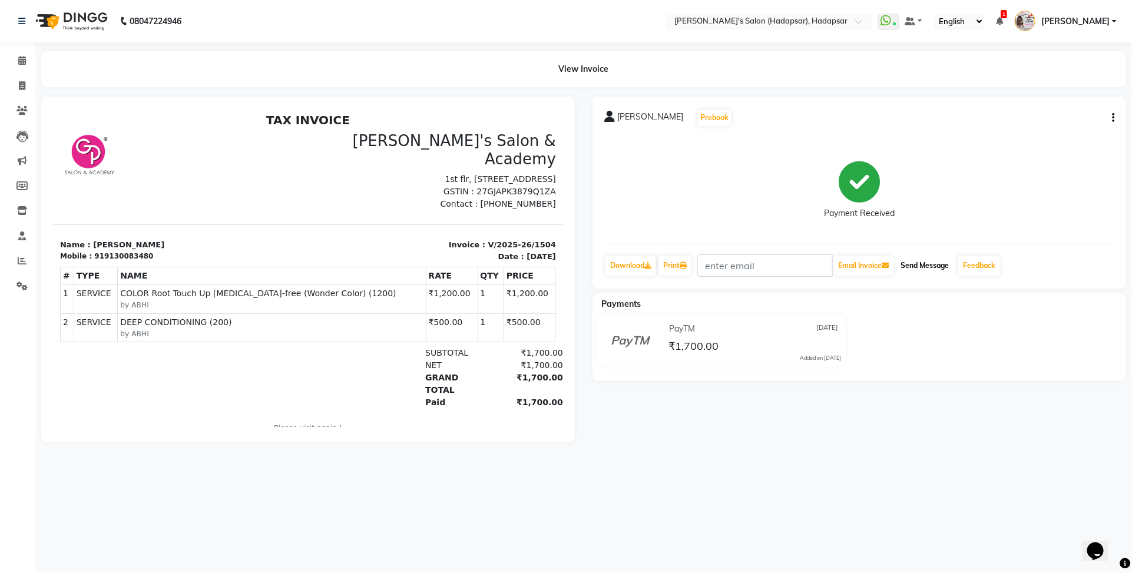
click at [947, 265] on button "Send Message" at bounding box center [925, 266] width 58 height 20
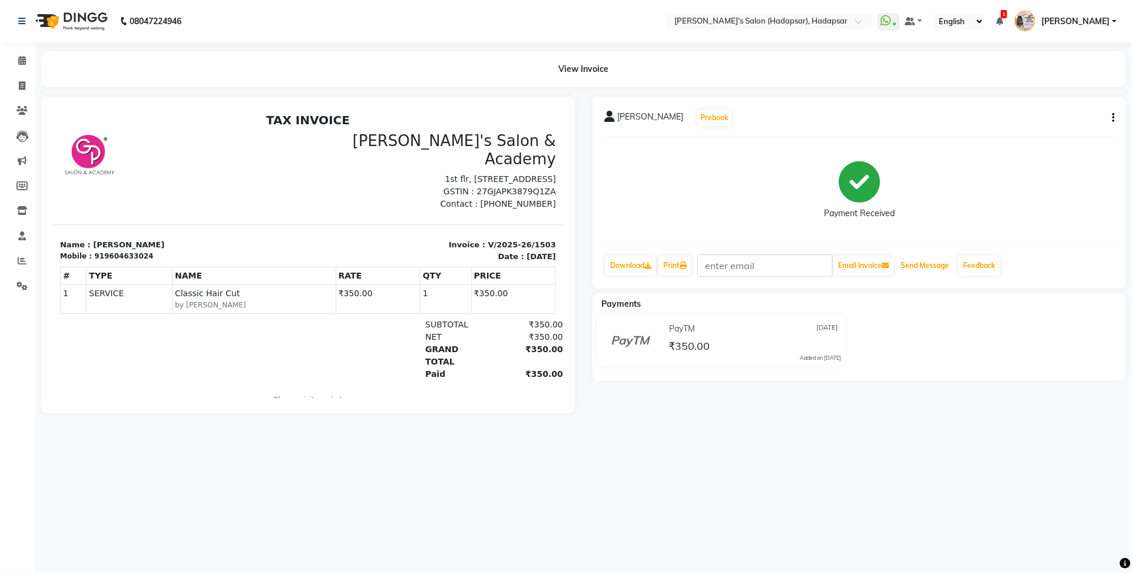
click at [940, 267] on button "Send Message" at bounding box center [925, 266] width 58 height 20
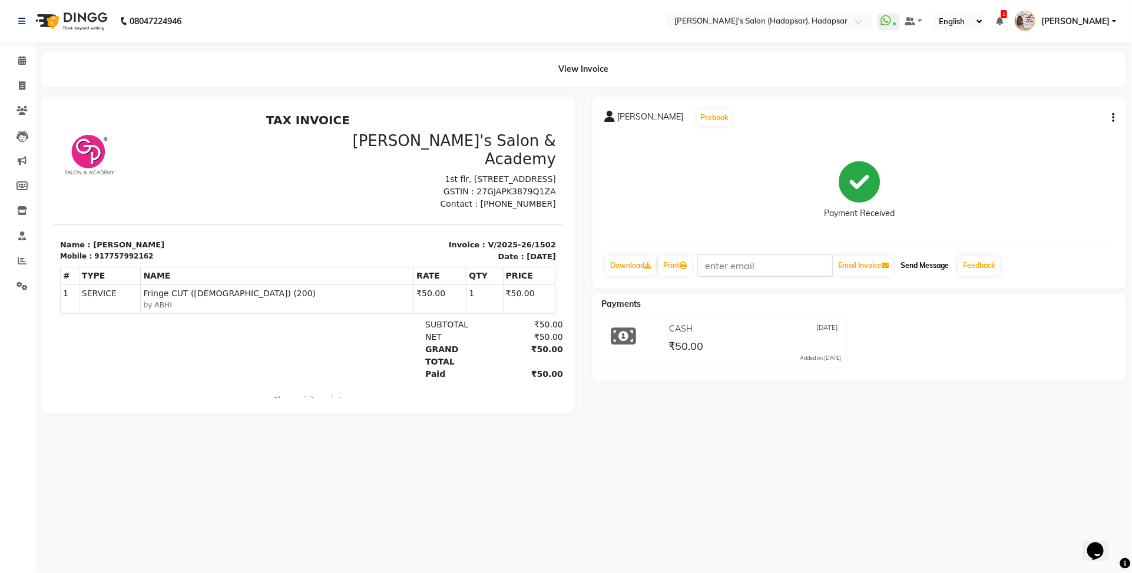
click at [943, 266] on button "Send Message" at bounding box center [925, 266] width 58 height 20
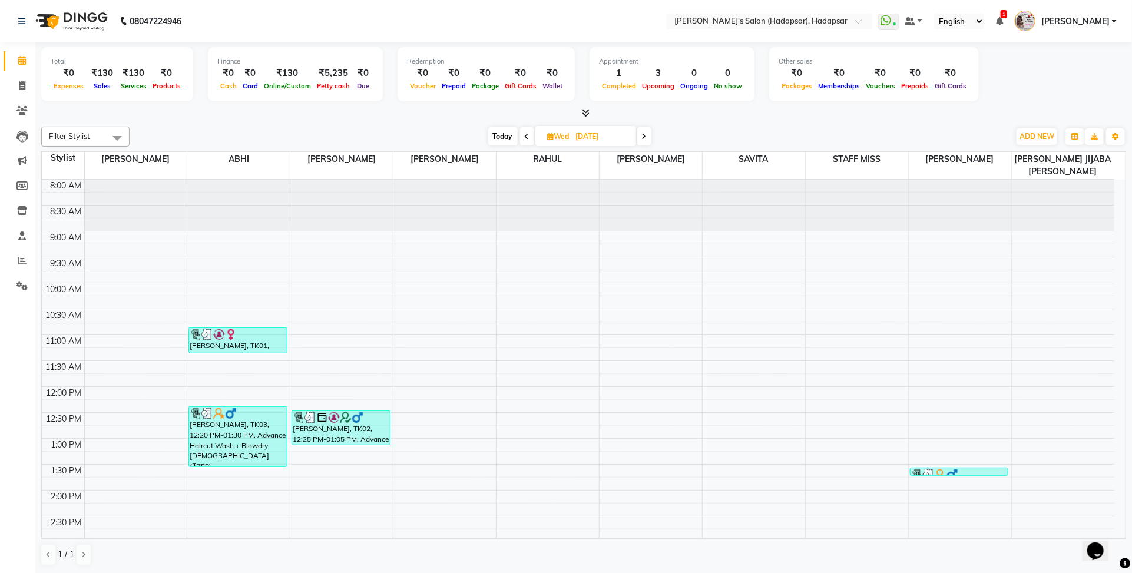
click at [1097, 19] on span "[PERSON_NAME]" at bounding box center [1076, 21] width 68 height 12
click at [1064, 80] on link "Sign out" at bounding box center [1057, 84] width 108 height 18
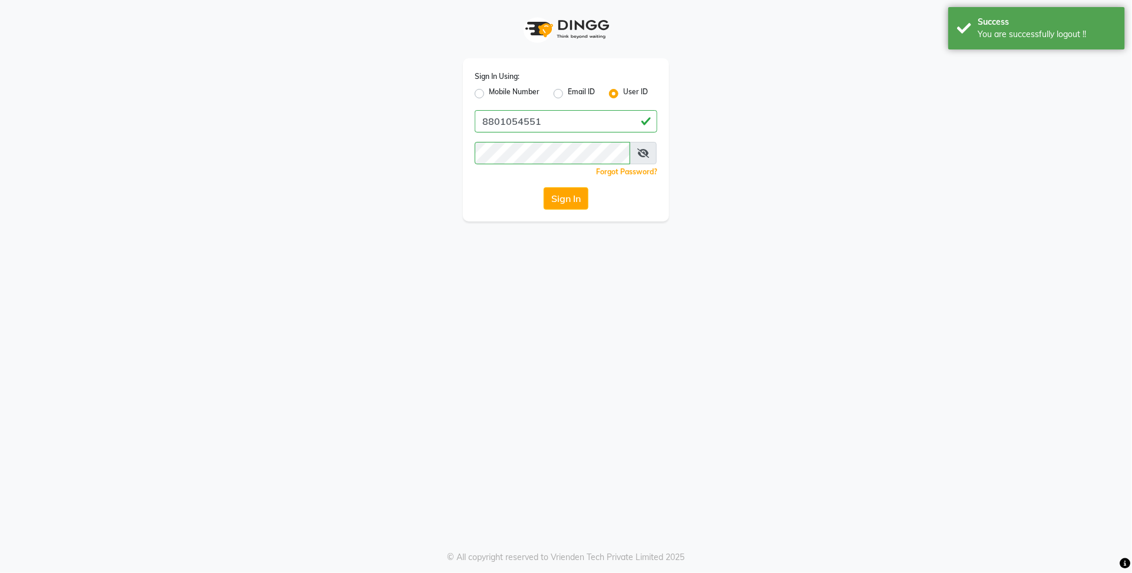
click at [781, 194] on div "Sign In Using: Mobile Number Email ID User ID 8801054551 Remember me Forgot Pas…" at bounding box center [566, 111] width 672 height 222
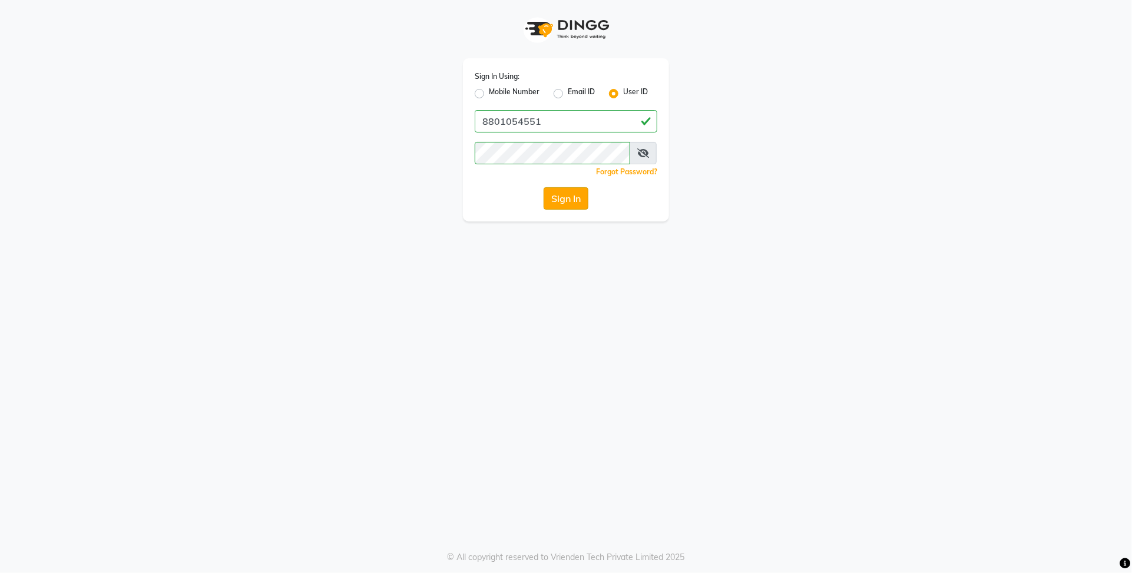
click at [566, 193] on button "Sign In" at bounding box center [566, 198] width 45 height 22
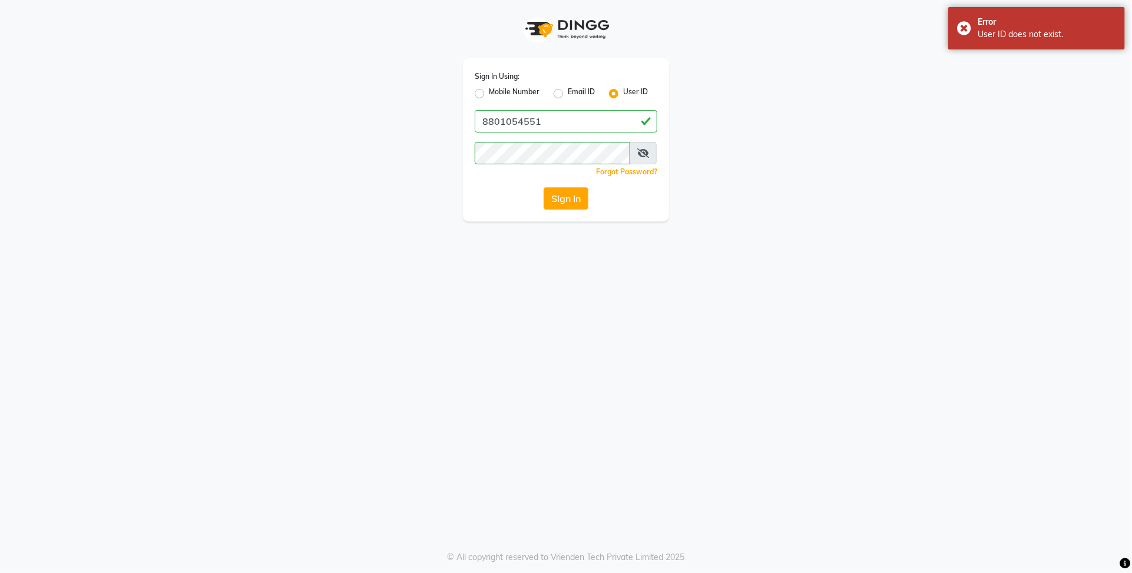
click at [487, 91] on div "Mobile Number" at bounding box center [507, 94] width 65 height 14
click at [489, 91] on label "Mobile Number" at bounding box center [514, 94] width 51 height 14
click at [489, 91] on input "Mobile Number" at bounding box center [493, 91] width 8 height 8
radio input "true"
radio input "false"
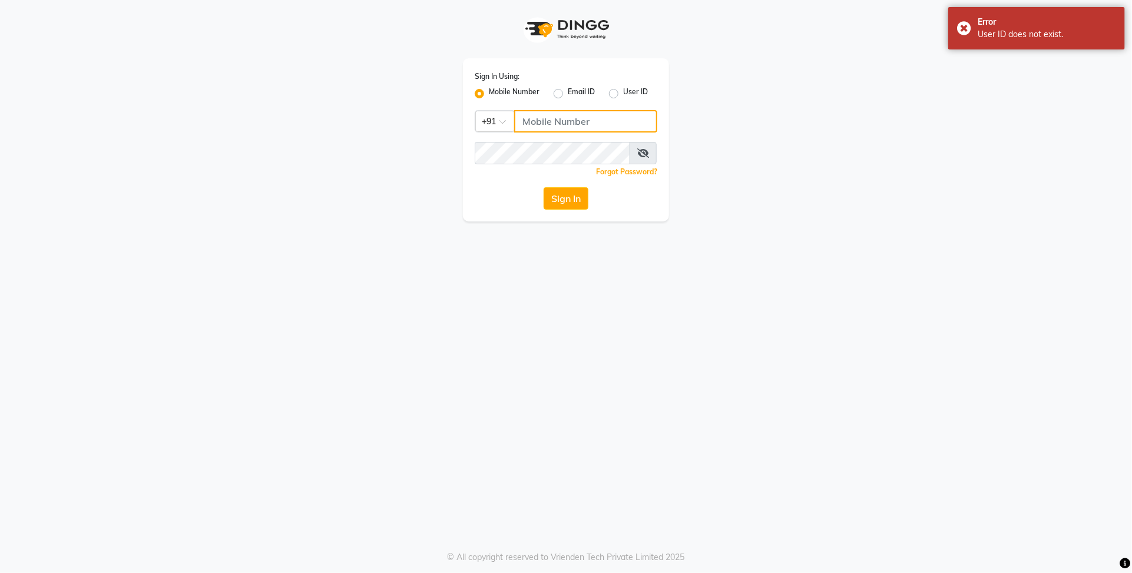
click at [537, 118] on input "Username" at bounding box center [585, 121] width 143 height 22
type input "8801054551"
click at [569, 198] on button "Sign In" at bounding box center [566, 198] width 45 height 22
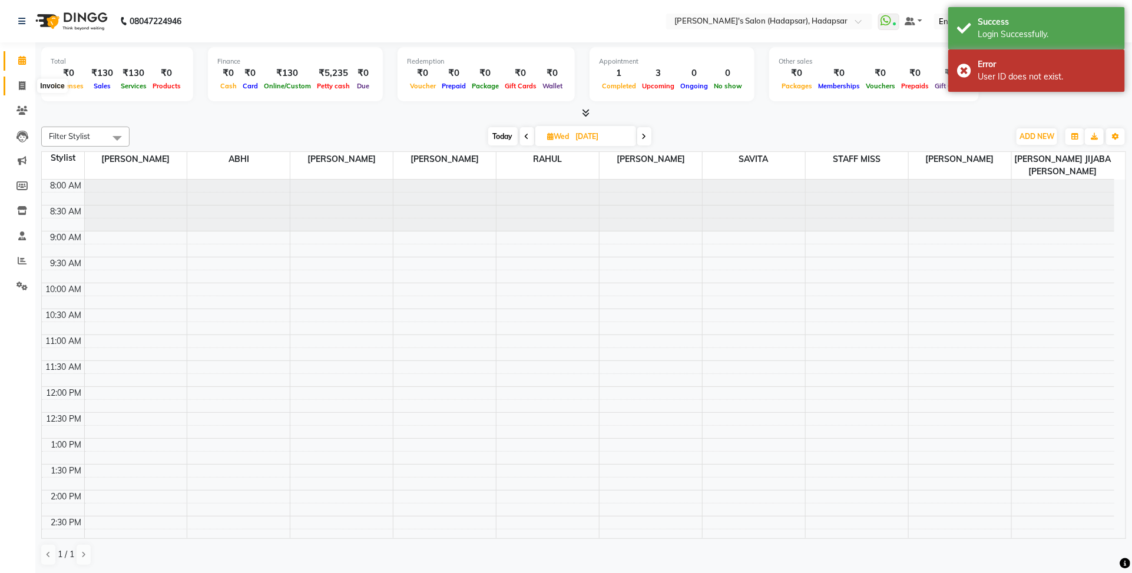
click at [29, 84] on span at bounding box center [22, 87] width 21 height 14
select select "service"
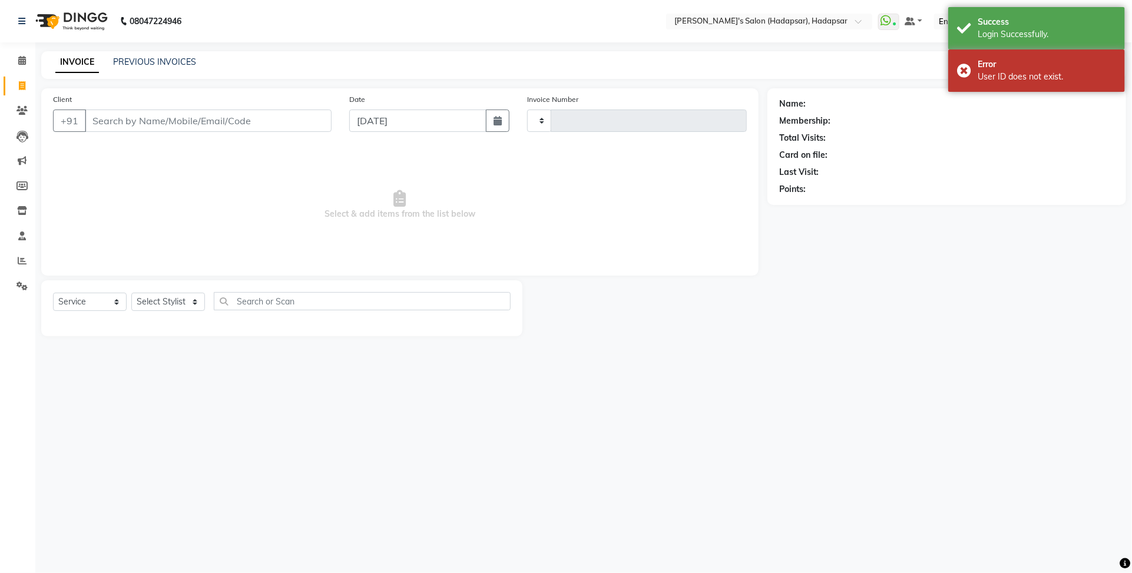
type input "1513"
select select "108"
select select "9451"
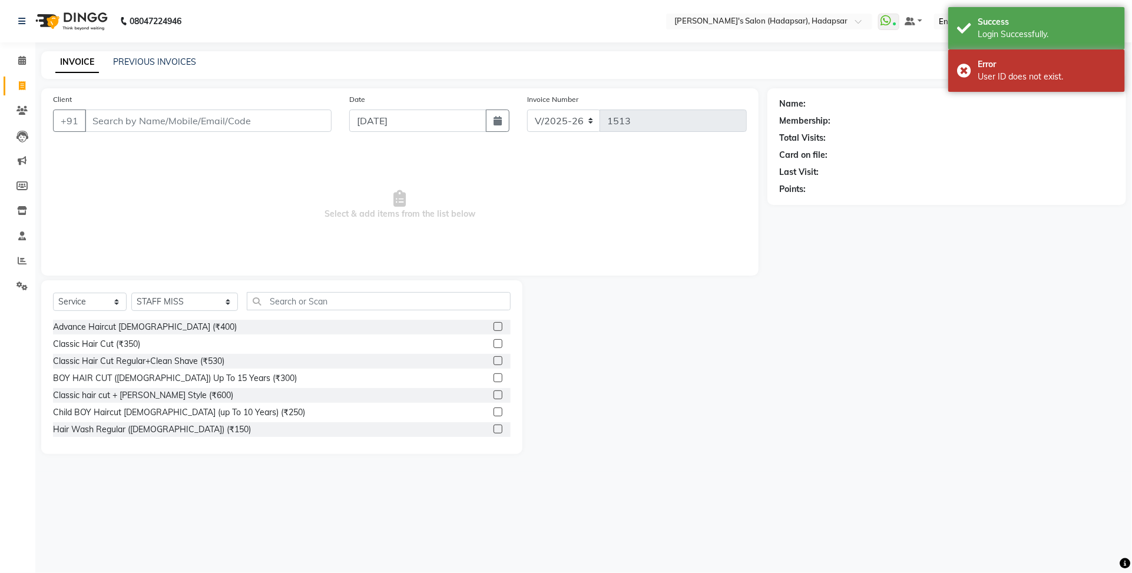
type input "7"
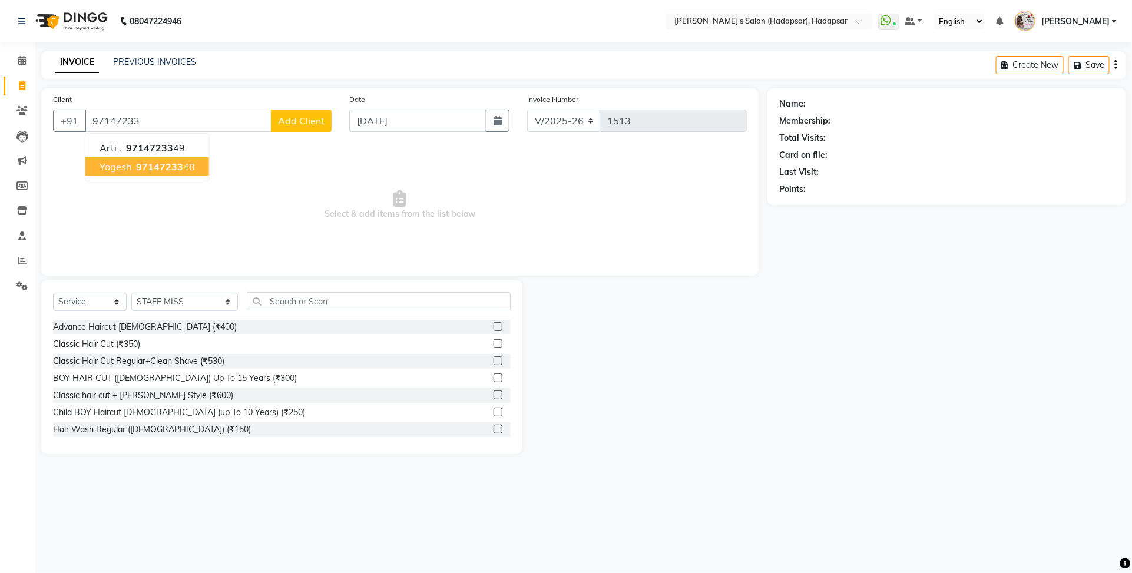
click at [172, 175] on button "yogesh 97147233 48" at bounding box center [147, 166] width 124 height 19
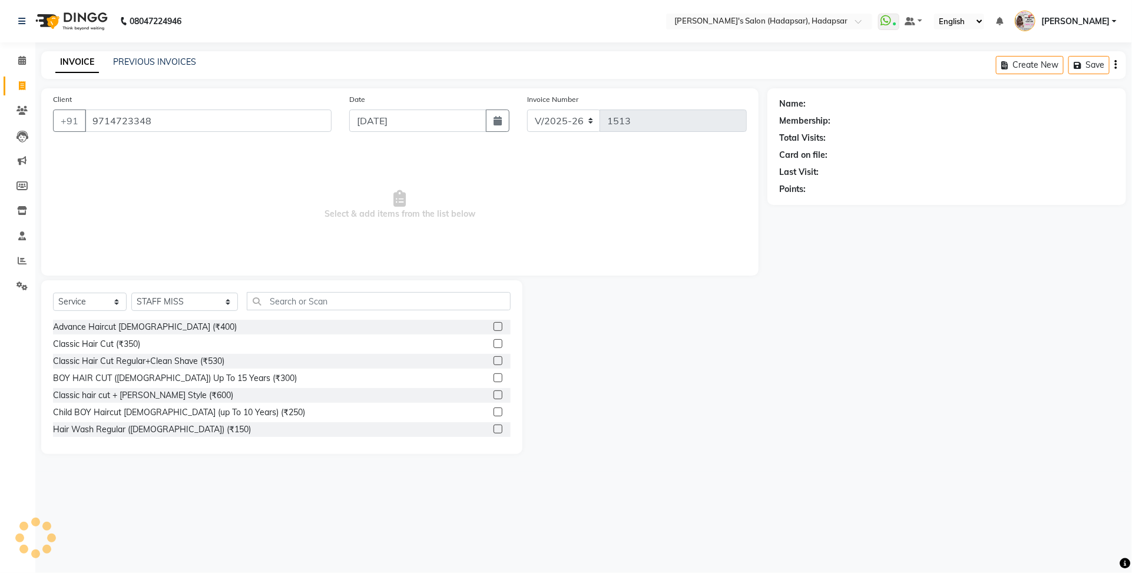
type input "9714723348"
select select "1: Object"
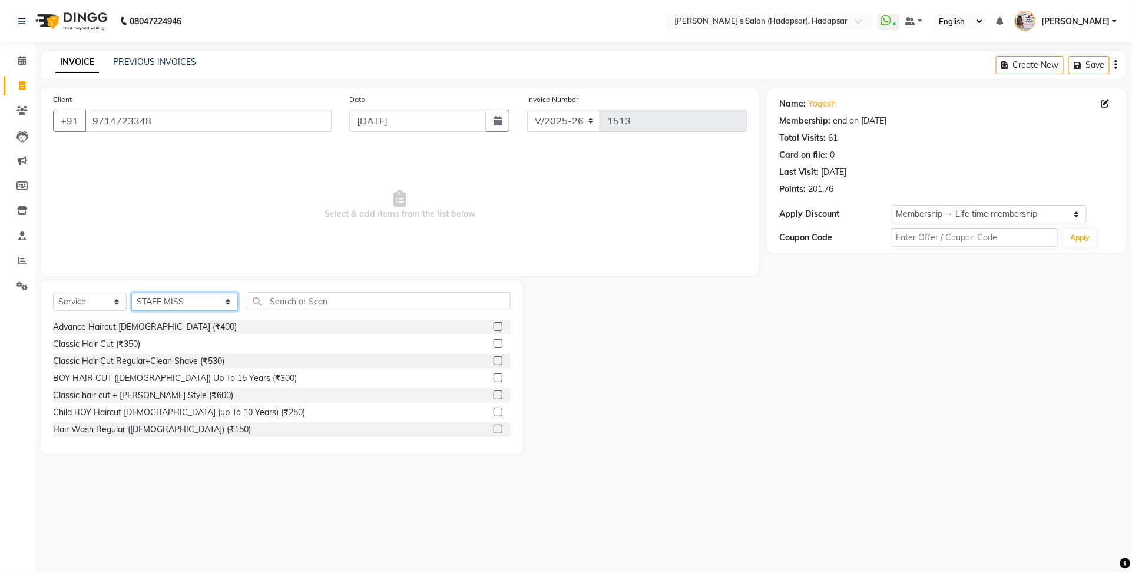
click at [177, 300] on select "Select Stylist ABHI [PERSON_NAME] [PERSON_NAME] MANAGER [PERSON_NAME] [PERSON_N…" at bounding box center [184, 302] width 107 height 18
select select "41753"
click at [131, 293] on select "Select Stylist ABHI [PERSON_NAME] [PERSON_NAME] MANAGER [PERSON_NAME] [PERSON_N…" at bounding box center [184, 302] width 107 height 18
click at [265, 310] on input "text" at bounding box center [379, 301] width 264 height 18
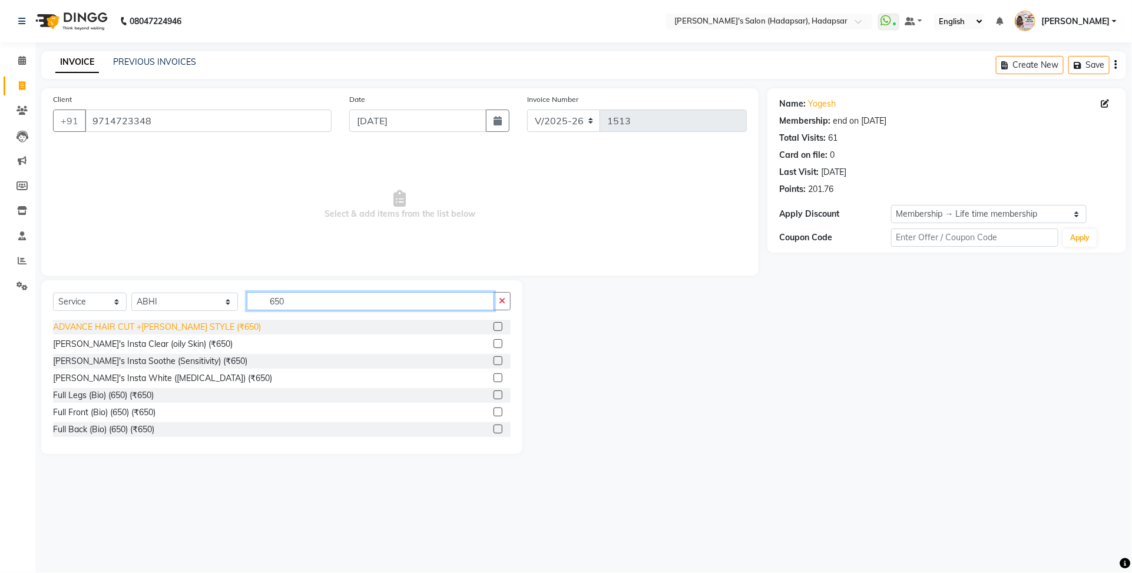
type input "650"
click at [191, 325] on div "ADVANCE HAIR CUT +[PERSON_NAME] STYLE (₹650)" at bounding box center [157, 327] width 208 height 12
checkbox input "false"
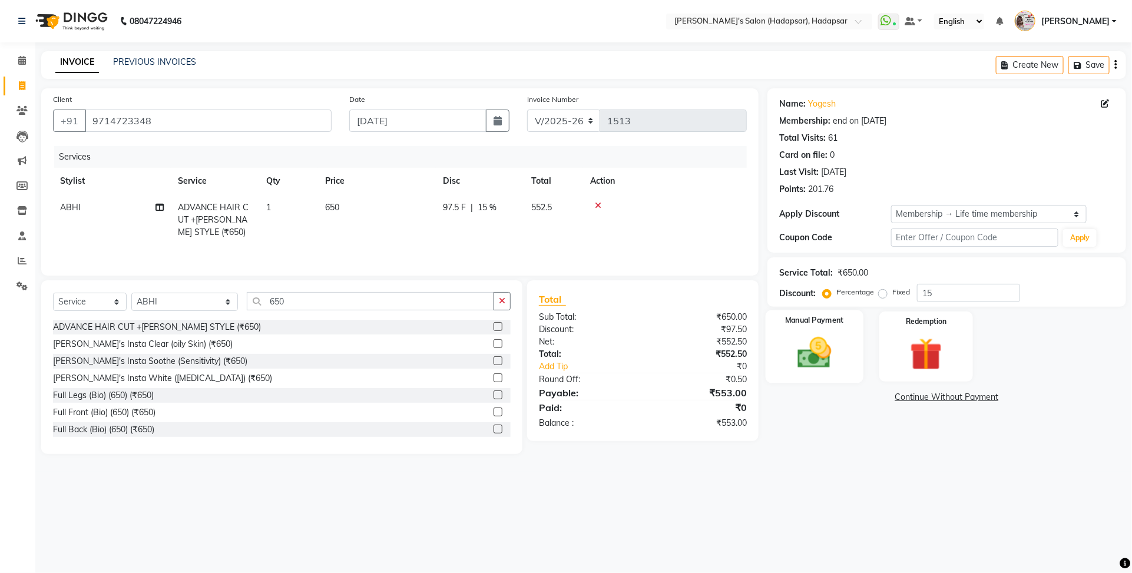
click at [816, 336] on img at bounding box center [814, 352] width 55 height 39
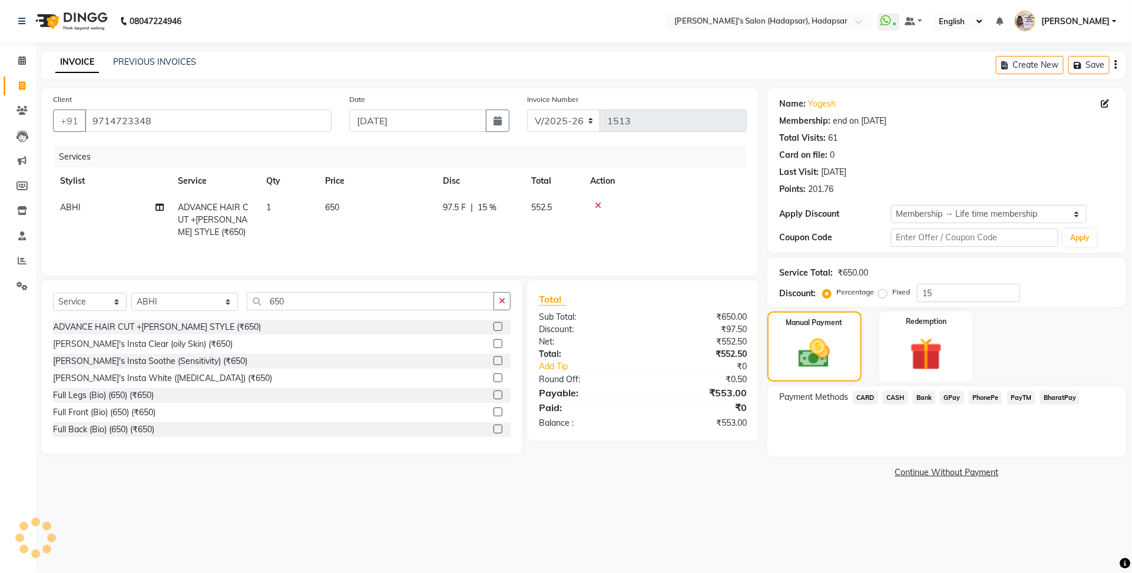
click at [1028, 402] on span "PayTM" at bounding box center [1021, 398] width 28 height 14
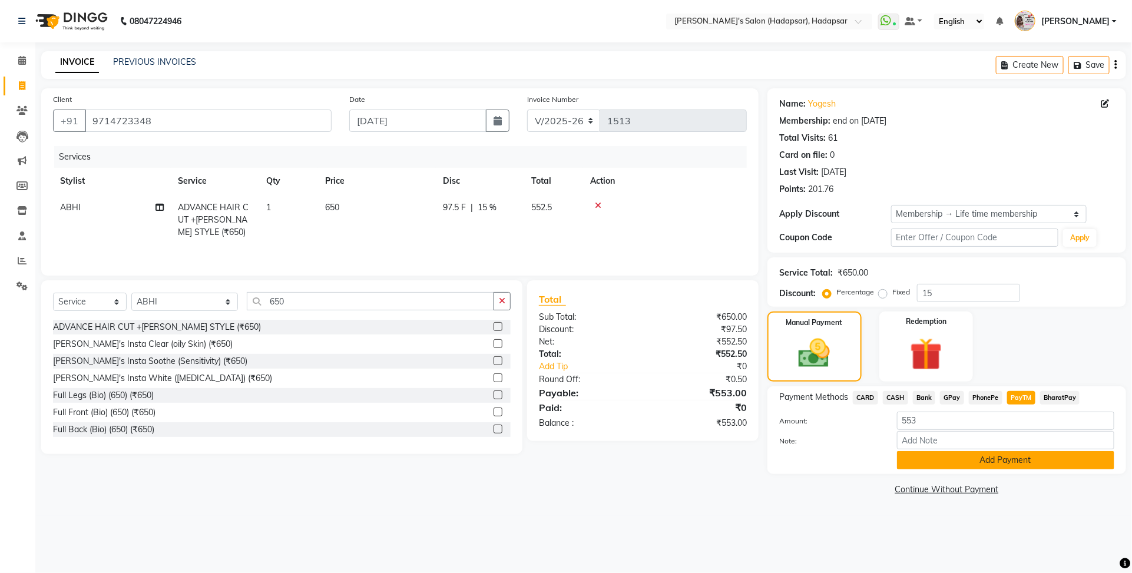
click at [976, 454] on button "Add Payment" at bounding box center [1005, 460] width 217 height 18
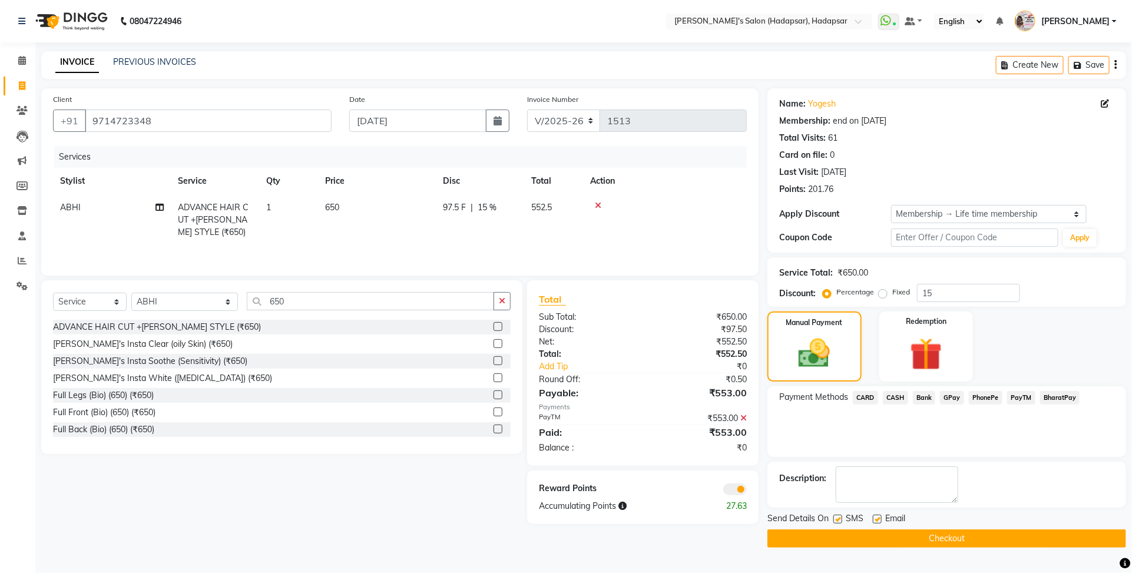
click at [930, 533] on button "Checkout" at bounding box center [947, 539] width 359 height 18
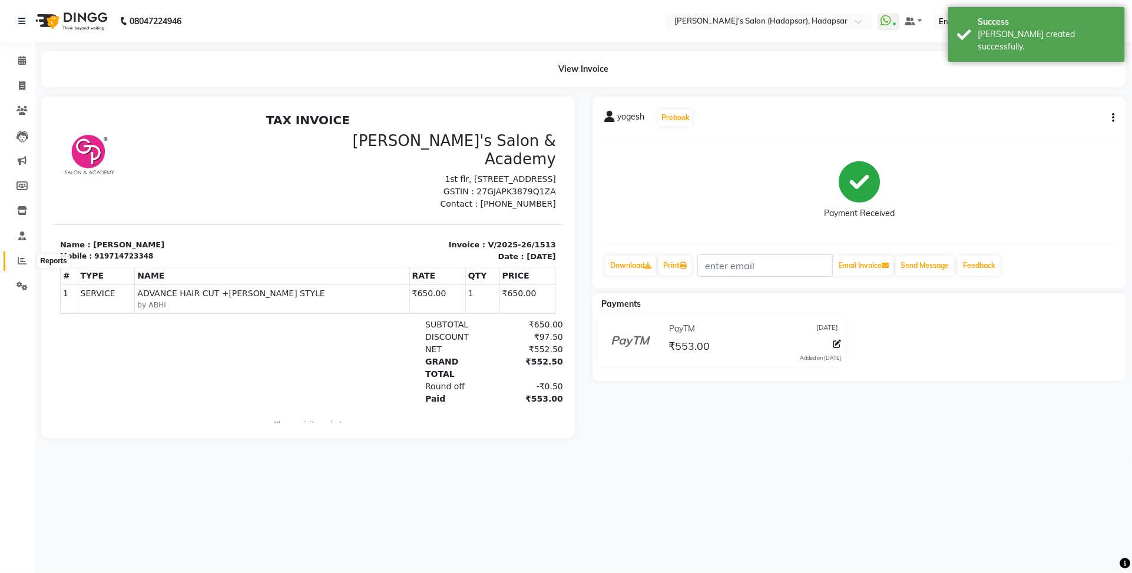
click at [30, 257] on span at bounding box center [22, 261] width 21 height 14
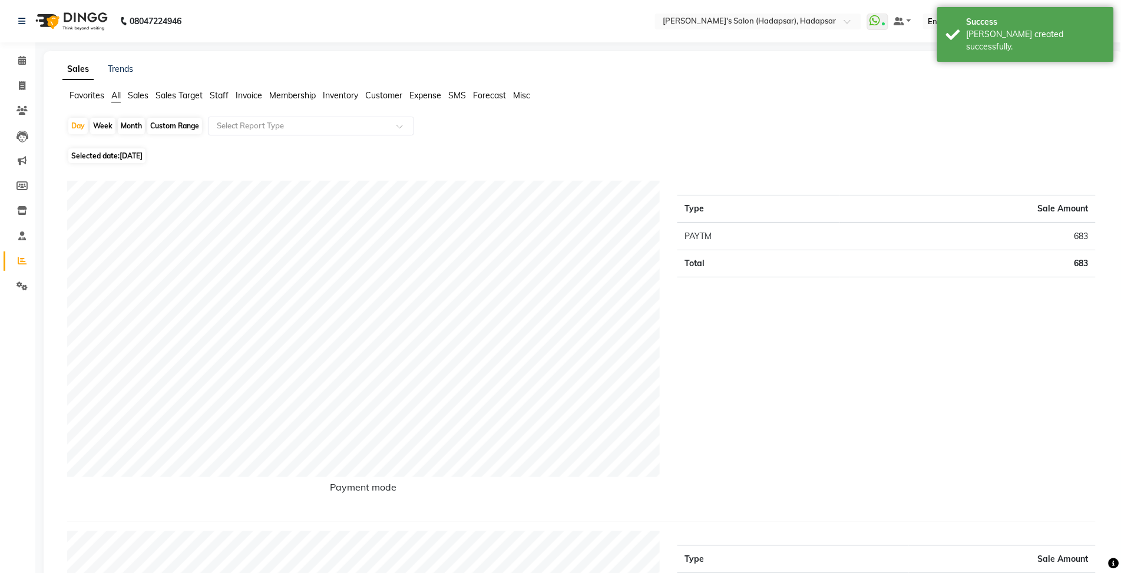
click at [219, 95] on span "Staff" at bounding box center [219, 95] width 19 height 11
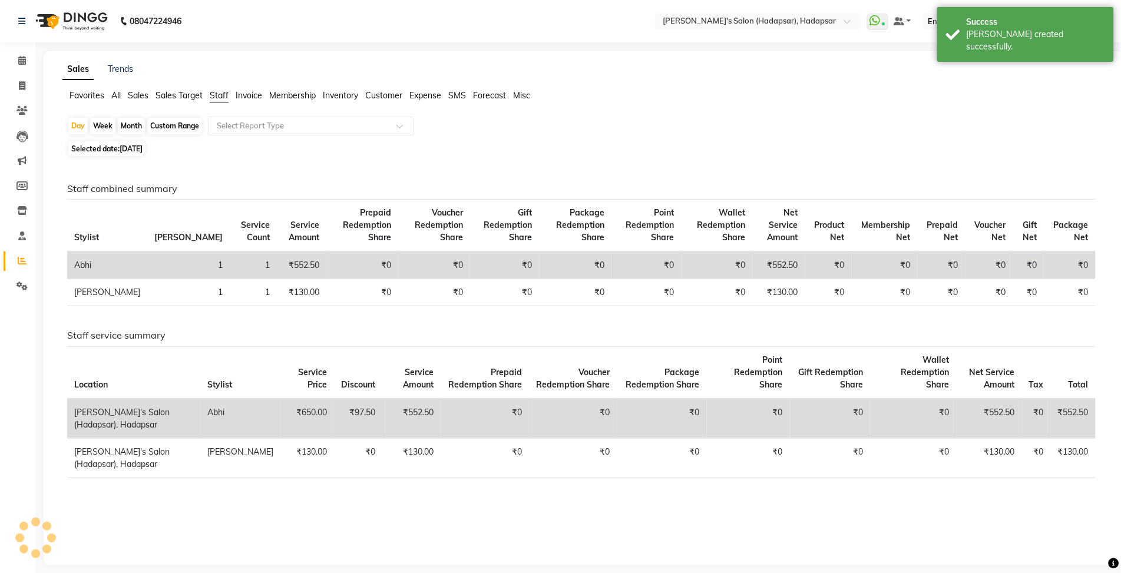
click at [128, 128] on div "Month" at bounding box center [131, 126] width 27 height 16
select select "9"
select select "2025"
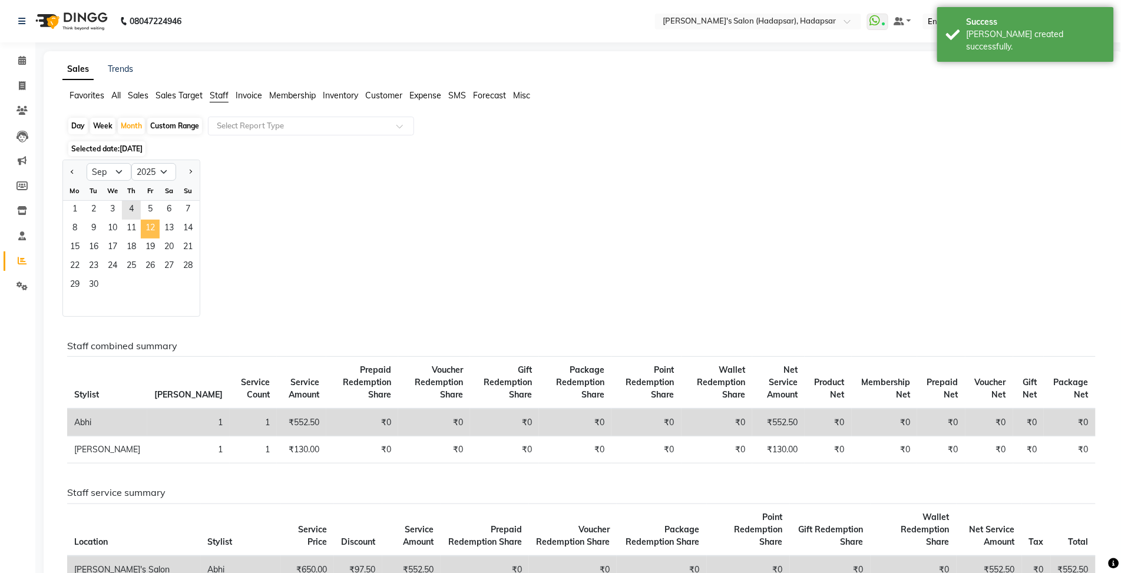
click at [144, 230] on span "12" at bounding box center [150, 229] width 19 height 19
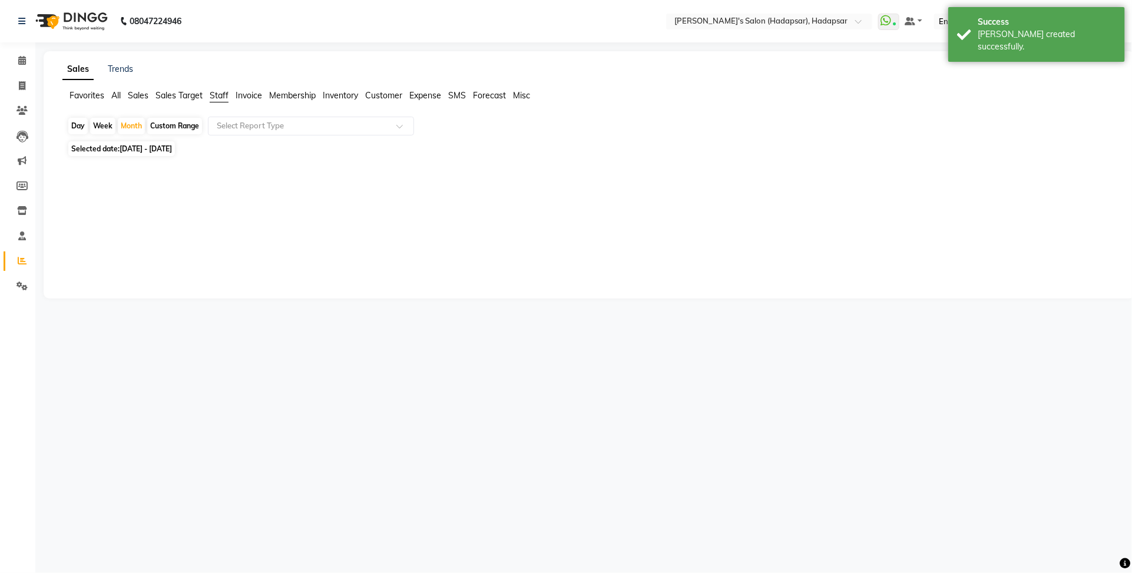
click at [109, 123] on div "Week" at bounding box center [102, 126] width 25 height 16
select select "9"
select select "2025"
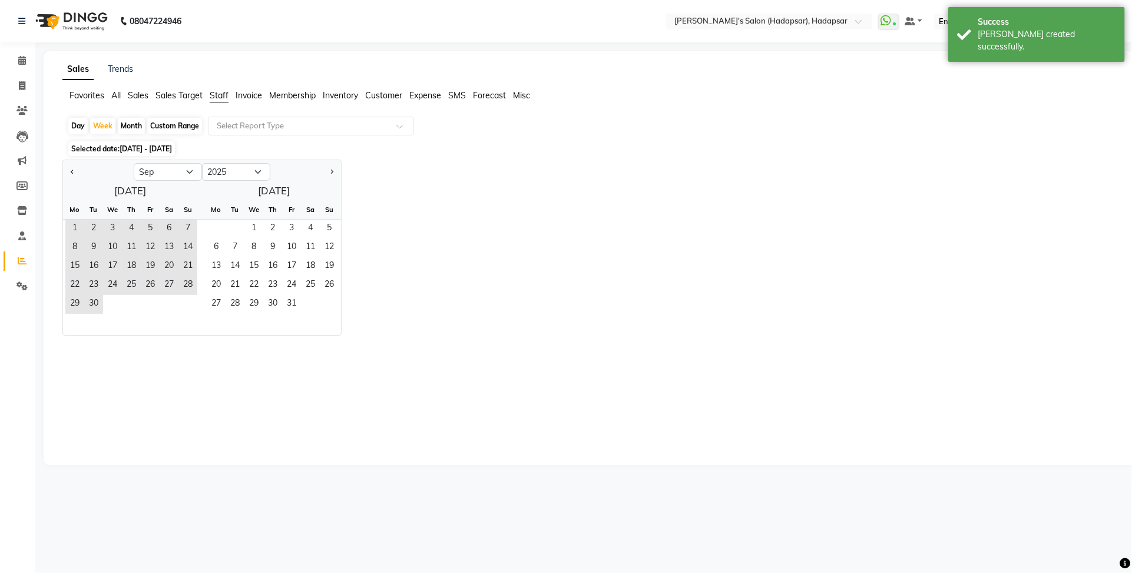
click at [133, 120] on div "Month" at bounding box center [131, 126] width 27 height 16
select select "9"
select select "2025"
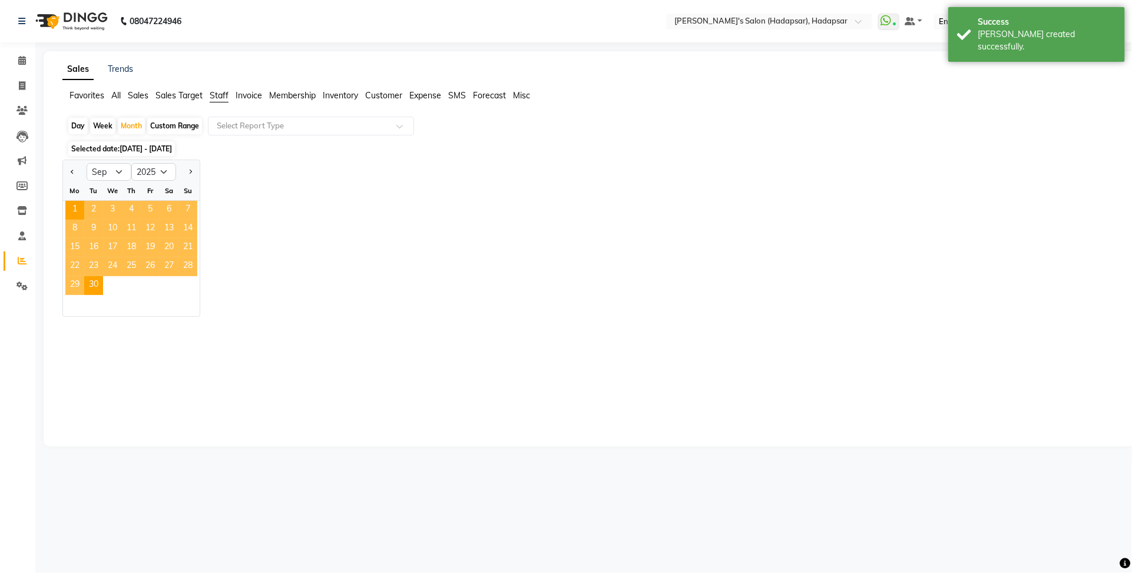
click at [143, 216] on span "5" at bounding box center [150, 210] width 19 height 19
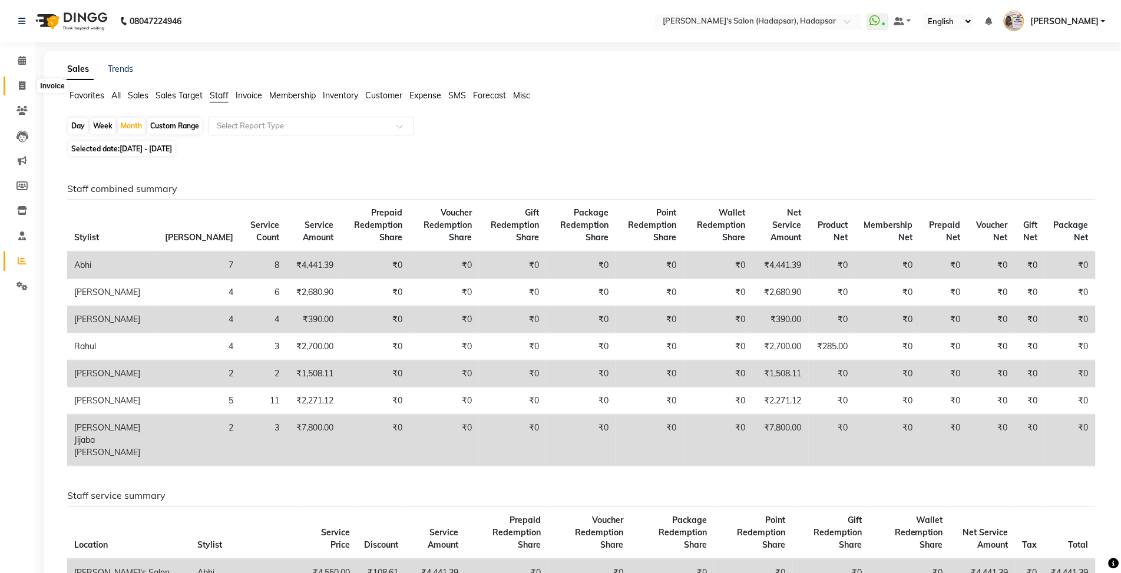
click at [21, 82] on icon at bounding box center [22, 85] width 6 height 9
select select "108"
select select "service"
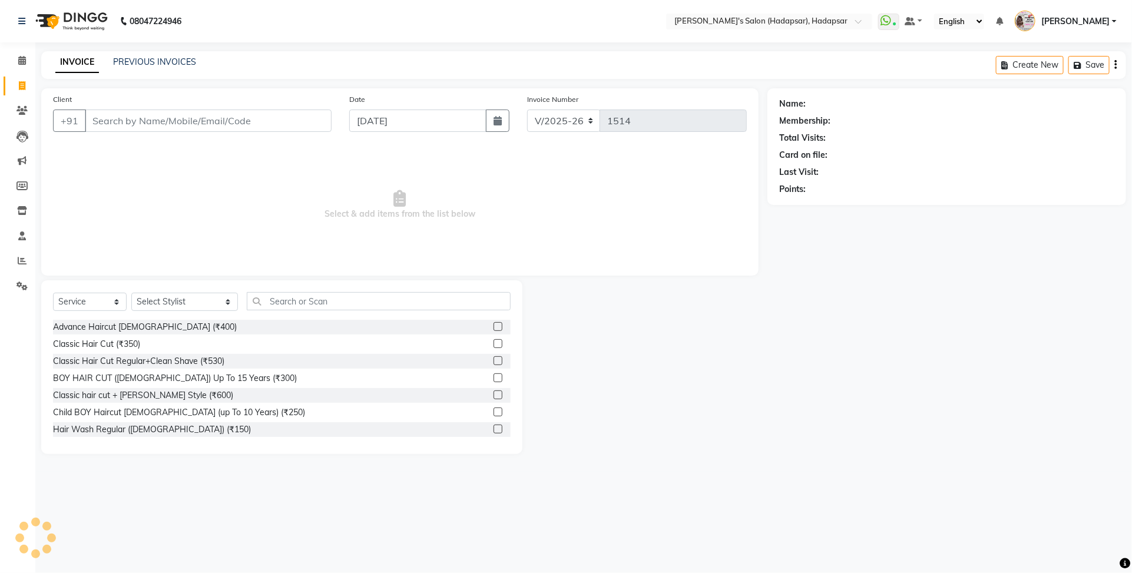
select select "9451"
